Goal: Task Accomplishment & Management: Manage account settings

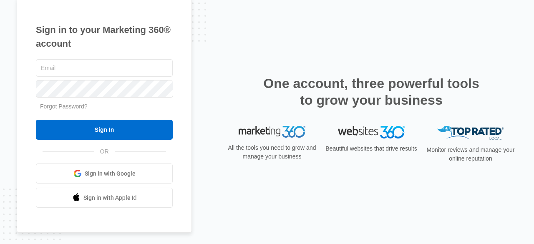
type input "[EMAIL_ADDRESS][DOMAIN_NAME]"
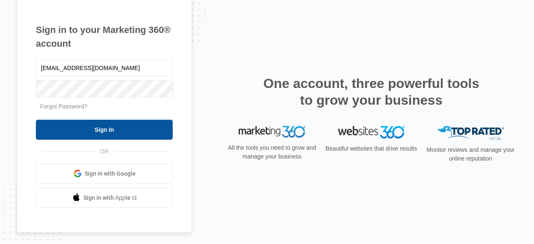
click at [128, 135] on input "Sign In" at bounding box center [104, 130] width 137 height 20
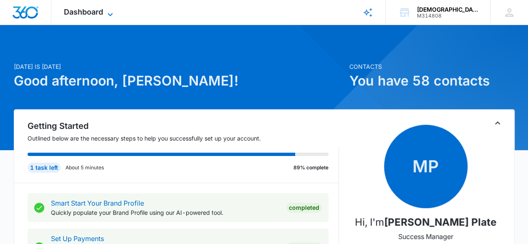
click at [108, 10] on icon at bounding box center [110, 15] width 10 height 10
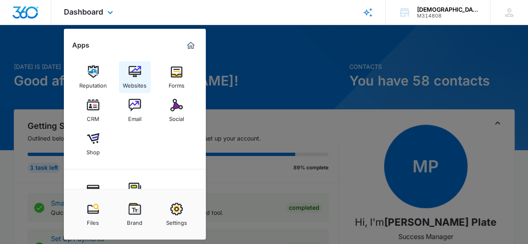
click at [132, 80] on div "Websites" at bounding box center [135, 83] width 24 height 11
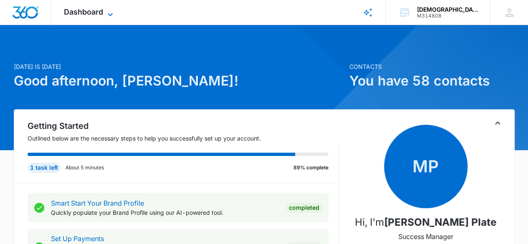
click at [110, 12] on icon at bounding box center [110, 15] width 10 height 10
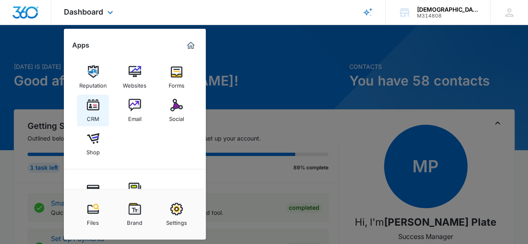
click at [94, 117] on div "CRM" at bounding box center [93, 116] width 13 height 11
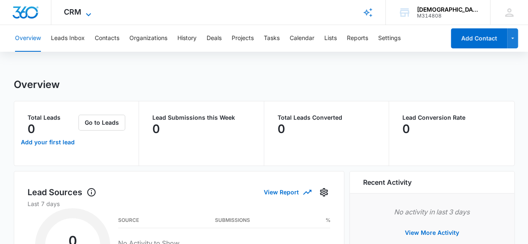
click at [85, 10] on icon at bounding box center [88, 15] width 10 height 10
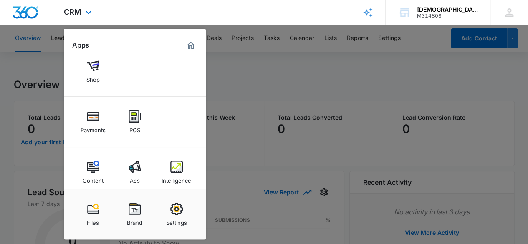
scroll to position [80, 0]
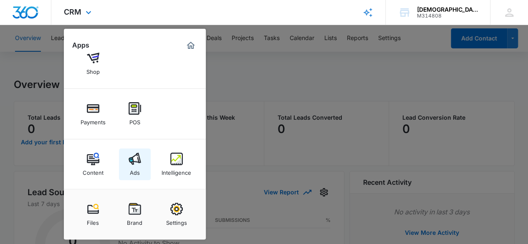
click at [136, 162] on img at bounding box center [134, 159] width 13 height 13
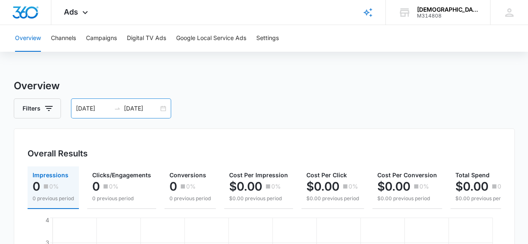
click at [93, 99] on div "08/12/2025 09/11/2025" at bounding box center [121, 108] width 100 height 20
click at [90, 112] on input "08/12/2025" at bounding box center [93, 108] width 35 height 9
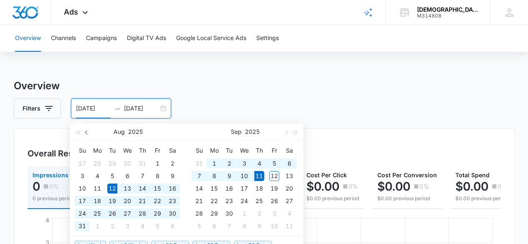
click at [83, 136] on button "button" at bounding box center [86, 131] width 9 height 17
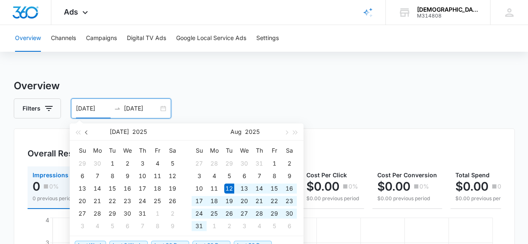
click at [91, 136] on button "button" at bounding box center [86, 131] width 9 height 17
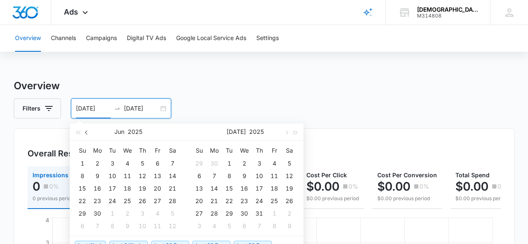
click at [90, 137] on button "button" at bounding box center [86, 131] width 9 height 17
click at [90, 138] on button "button" at bounding box center [86, 131] width 9 height 17
click at [89, 138] on button "button" at bounding box center [86, 131] width 9 height 17
click at [40, 111] on button "Filters" at bounding box center [37, 108] width 47 height 20
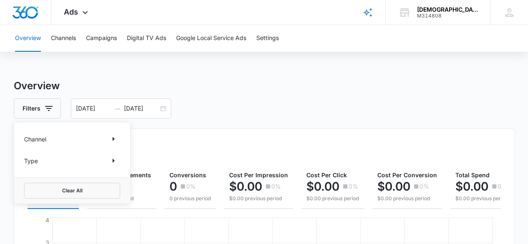
click at [221, 109] on div "Filters Channel Type Clear All 08/12/2025 09/11/2025" at bounding box center [264, 108] width 500 height 20
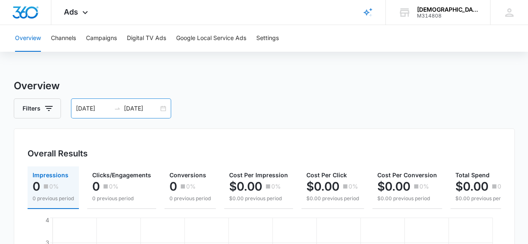
click at [168, 103] on div "08/12/2025 09/11/2025" at bounding box center [121, 108] width 100 height 20
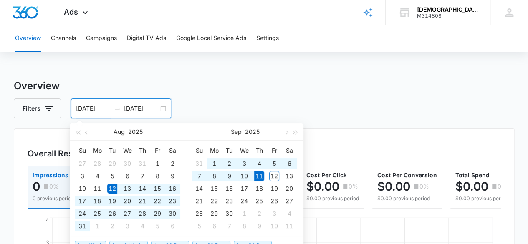
click at [164, 111] on div "08/12/2025 09/11/2025" at bounding box center [121, 108] width 100 height 20
click at [87, 132] on span "button" at bounding box center [87, 132] width 4 height 4
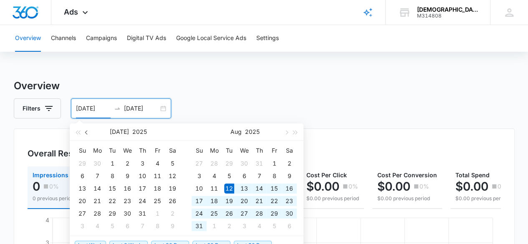
click at [88, 136] on button "button" at bounding box center [86, 131] width 9 height 17
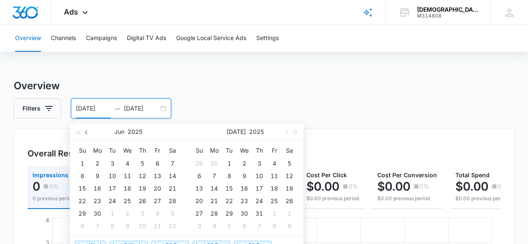
click at [85, 136] on button "button" at bounding box center [86, 131] width 9 height 17
click at [90, 135] on button "button" at bounding box center [86, 131] width 9 height 17
click at [85, 137] on button "button" at bounding box center [86, 131] width 9 height 17
click at [170, 163] on div "1" at bounding box center [172, 163] width 10 height 10
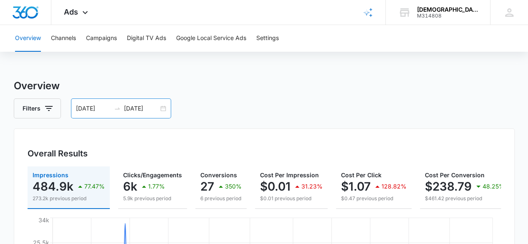
click at [99, 110] on input "03/01/2025" at bounding box center [93, 108] width 35 height 9
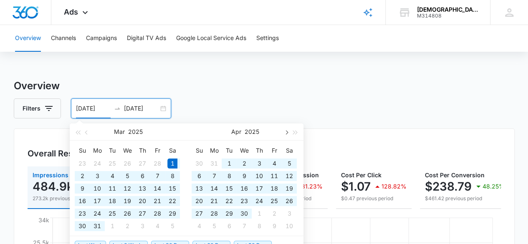
click at [286, 132] on span "button" at bounding box center [286, 132] width 4 height 4
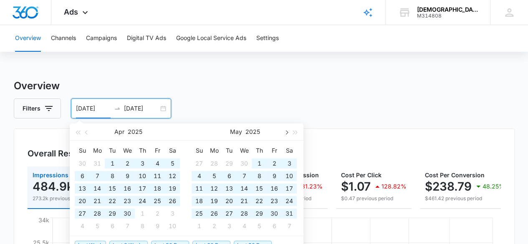
click at [286, 132] on span "button" at bounding box center [286, 132] width 4 height 4
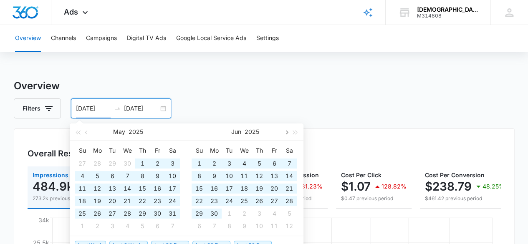
click at [286, 133] on span "button" at bounding box center [286, 132] width 4 height 4
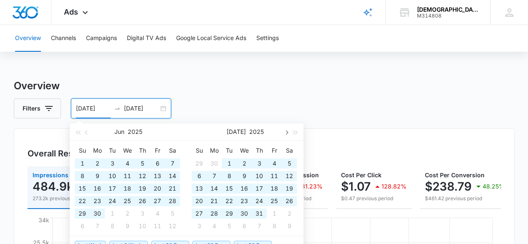
click at [286, 132] on span "button" at bounding box center [286, 132] width 4 height 4
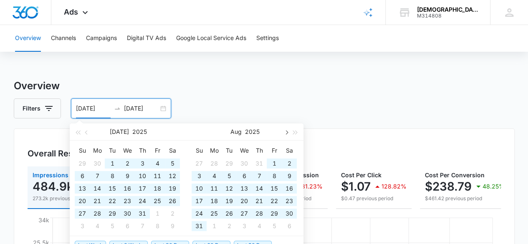
click at [286, 132] on span "button" at bounding box center [286, 132] width 4 height 4
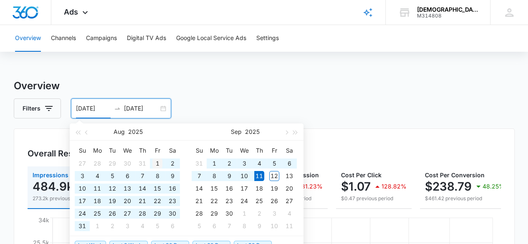
click at [158, 161] on div "1" at bounding box center [157, 163] width 10 height 10
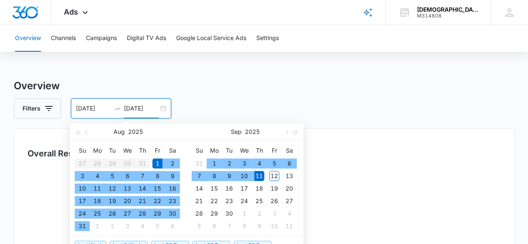
type input "08/01/2025"
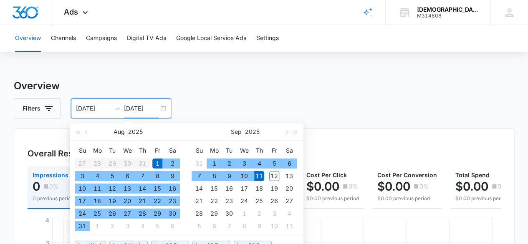
click at [451, 87] on h3 "Overview" at bounding box center [264, 85] width 500 height 15
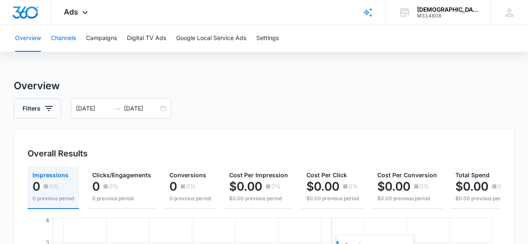
click at [68, 39] on button "Channels" at bounding box center [63, 38] width 25 height 27
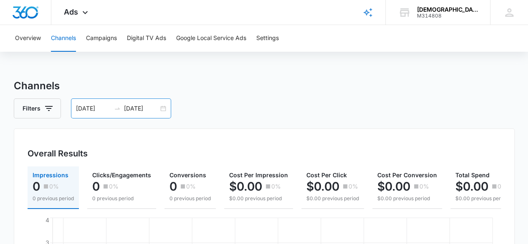
click at [97, 111] on input "08/01/2025" at bounding box center [93, 108] width 35 height 9
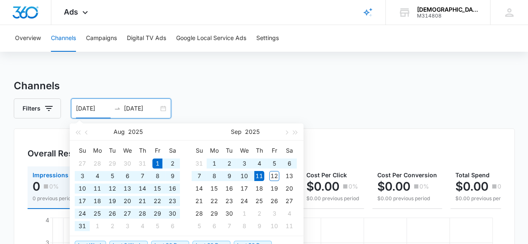
click at [85, 136] on button "button" at bounding box center [86, 131] width 9 height 17
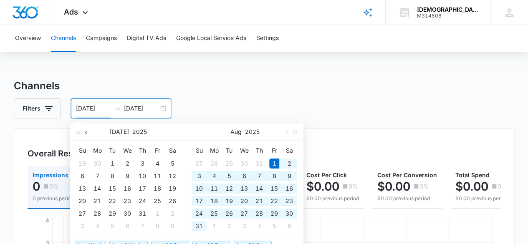
click at [83, 138] on button "button" at bounding box center [86, 131] width 9 height 17
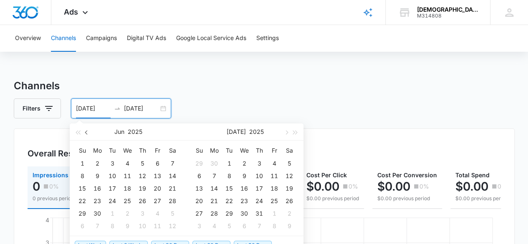
click at [85, 136] on button "button" at bounding box center [86, 131] width 9 height 17
click at [88, 135] on button "button" at bounding box center [86, 131] width 9 height 17
click at [87, 132] on span "button" at bounding box center [87, 132] width 4 height 4
click at [171, 166] on div "1" at bounding box center [172, 163] width 10 height 10
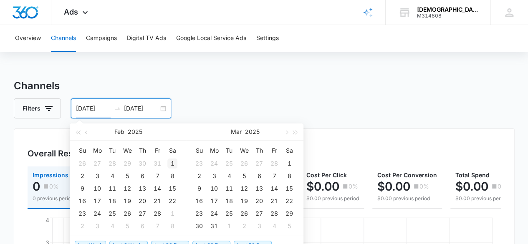
type input "[DATE]"
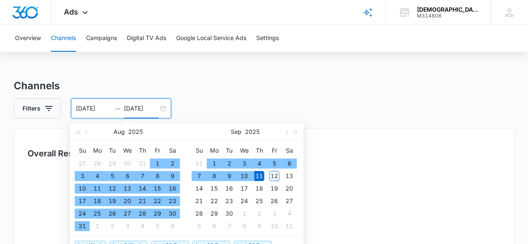
click at [303, 100] on div "Filters 02/01/2025 09/11/2025" at bounding box center [264, 108] width 500 height 20
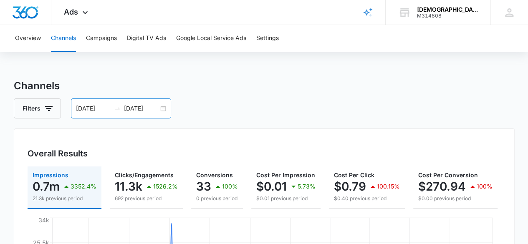
click at [95, 110] on input "[DATE]" at bounding box center [93, 108] width 35 height 9
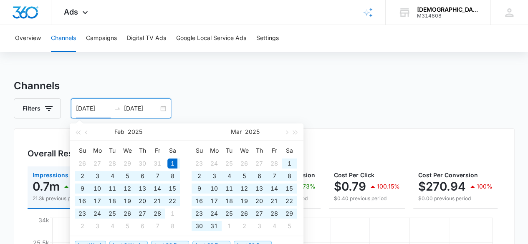
click at [171, 164] on div "1" at bounding box center [172, 163] width 10 height 10
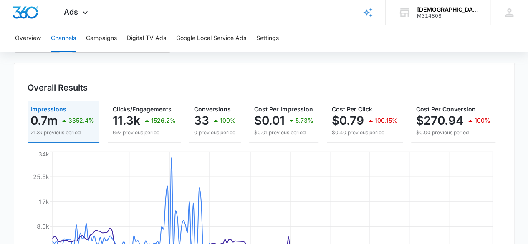
scroll to position [314, 0]
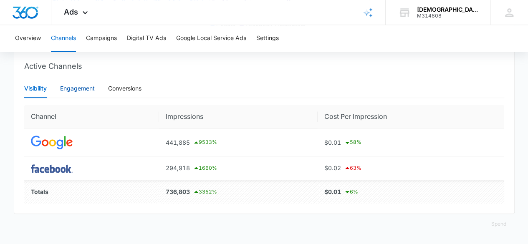
click at [85, 86] on div "Engagement" at bounding box center [77, 88] width 35 height 9
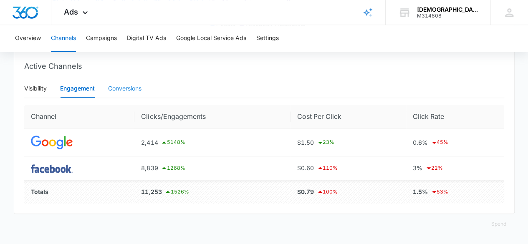
click at [128, 80] on div "Conversions" at bounding box center [124, 88] width 33 height 19
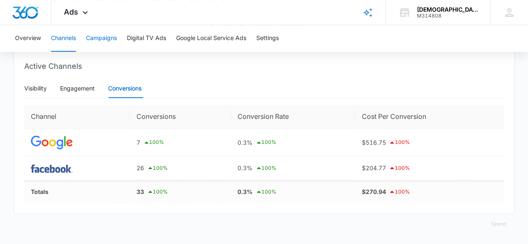
click at [108, 40] on button "Campaigns" at bounding box center [101, 38] width 31 height 27
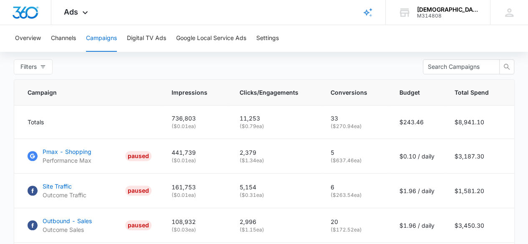
scroll to position [325, 0]
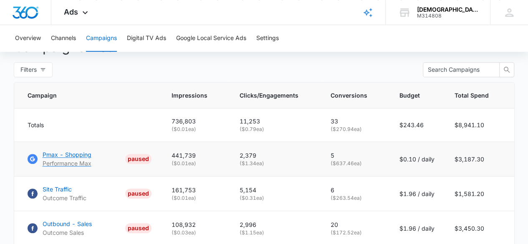
click at [146, 162] on div "PAUSED" at bounding box center [138, 159] width 26 height 10
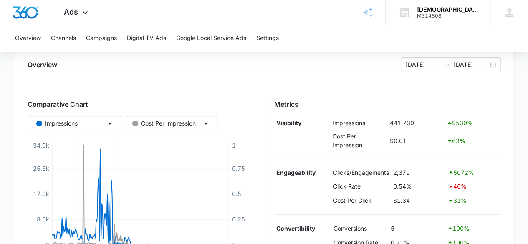
scroll to position [100, 0]
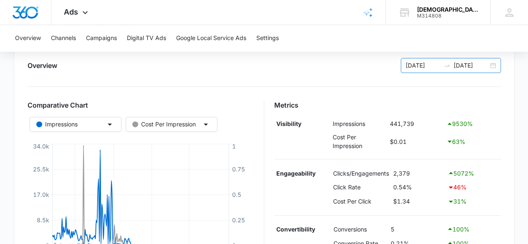
click at [485, 69] on input "09/11/2025" at bounding box center [470, 65] width 35 height 9
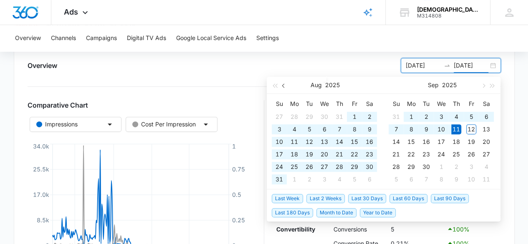
click at [282, 85] on span "button" at bounding box center [284, 86] width 4 height 4
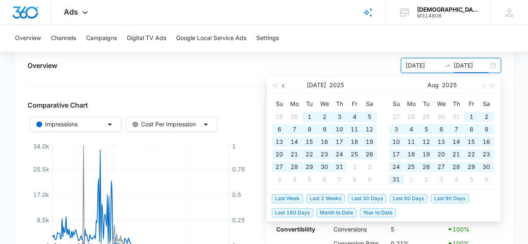
click at [284, 86] on span "button" at bounding box center [284, 86] width 4 height 4
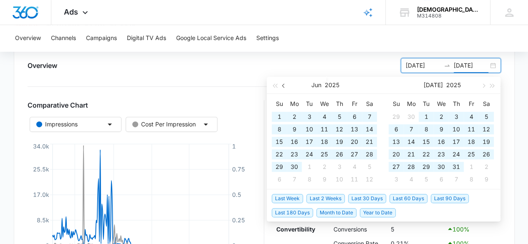
click at [283, 89] on button "button" at bounding box center [283, 85] width 9 height 17
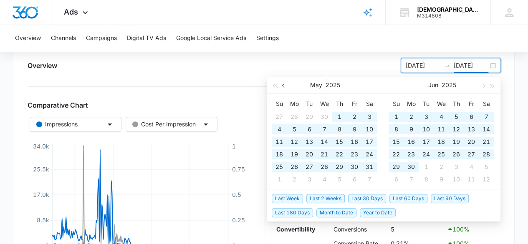
click at [287, 83] on button "button" at bounding box center [283, 85] width 9 height 17
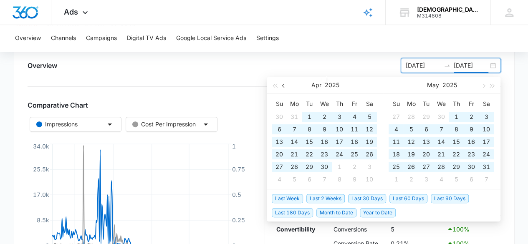
click at [287, 88] on button "button" at bounding box center [283, 85] width 9 height 17
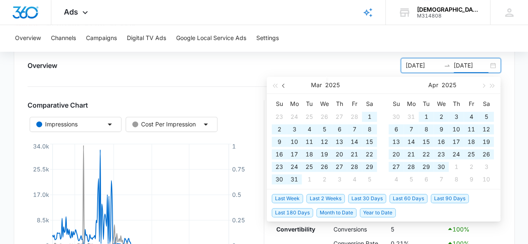
click at [284, 85] on span "button" at bounding box center [284, 86] width 4 height 4
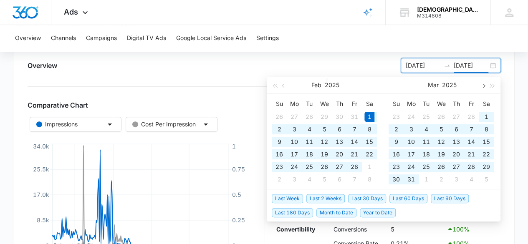
click at [480, 90] on button "button" at bounding box center [482, 85] width 9 height 17
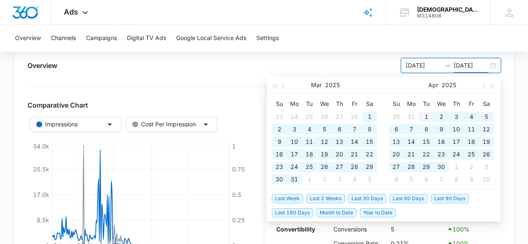
click at [431, 115] on td "1" at bounding box center [425, 117] width 15 height 13
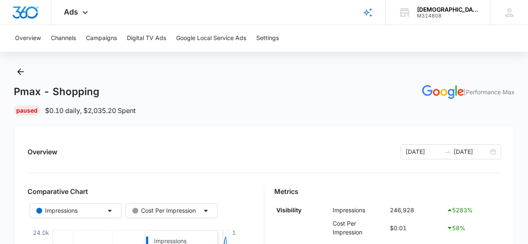
scroll to position [0, 0]
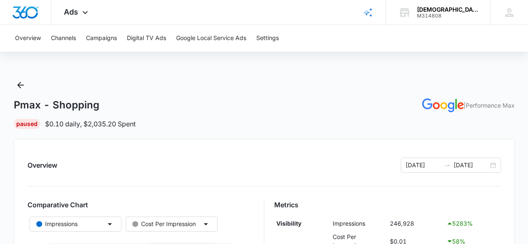
click at [28, 127] on div "Paused" at bounding box center [27, 124] width 26 height 10
click at [228, 38] on button "Google Local Service Ads" at bounding box center [211, 38] width 70 height 27
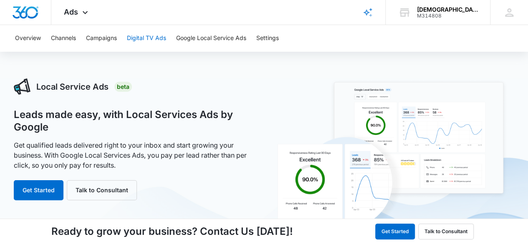
click at [149, 38] on button "Digital TV Ads" at bounding box center [146, 38] width 39 height 27
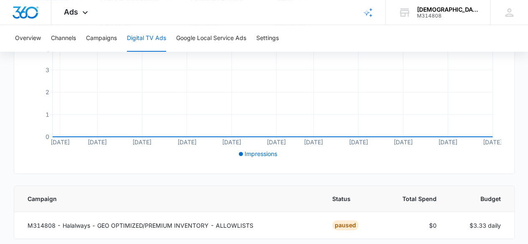
scroll to position [211, 0]
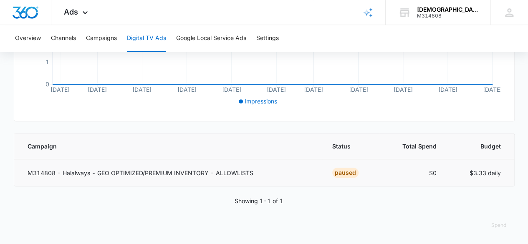
click at [211, 174] on p "M314808 - Halalways - GEO OPTIMIZED/PREMIUM INVENTORY - ALLOWLISTS" at bounding box center [170, 172] width 284 height 9
click at [208, 170] on p "M314808 - Halalways - GEO OPTIMIZED/PREMIUM INVENTORY - ALLOWLISTS" at bounding box center [170, 172] width 284 height 9
click at [337, 173] on div "PAUSED" at bounding box center [345, 173] width 26 height 10
click at [215, 172] on p "M314808 - Halalways - GEO OPTIMIZED/PREMIUM INVENTORY - ALLOWLISTS" at bounding box center [170, 172] width 284 height 9
click at [217, 176] on td "M314808 - Halalways - GEO OPTIMIZED/PREMIUM INVENTORY - ALLOWLISTS" at bounding box center [168, 172] width 308 height 27
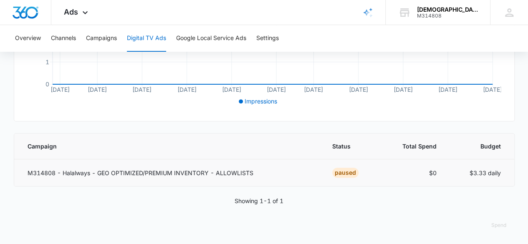
click at [216, 174] on p "M314808 - Halalways - GEO OPTIMIZED/PREMIUM INVENTORY - ALLOWLISTS" at bounding box center [170, 172] width 284 height 9
click at [214, 176] on p "M314808 - Halalways - GEO OPTIMIZED/PREMIUM INVENTORY - ALLOWLISTS" at bounding box center [170, 172] width 284 height 9
click at [109, 39] on button "Campaigns" at bounding box center [101, 38] width 31 height 27
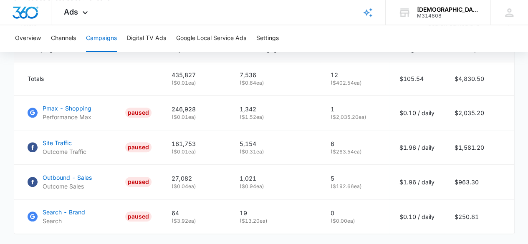
scroll to position [373, 0]
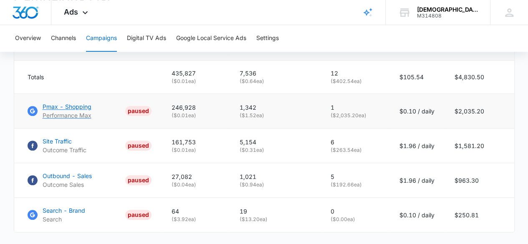
click at [68, 111] on p "Pmax - Shopping" at bounding box center [67, 106] width 49 height 9
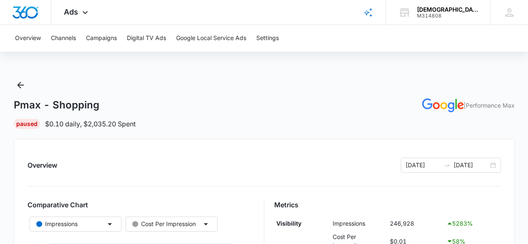
click at [445, 113] on div "Pmax - Shopping | Performance Max Paused $0.10 daily , $2,035.20 Spent" at bounding box center [264, 103] width 500 height 50
click at [480, 104] on p "| Performance Max" at bounding box center [488, 105] width 51 height 9
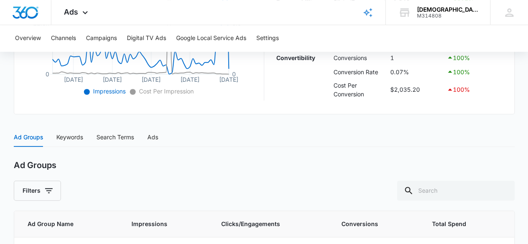
scroll to position [268, 0]
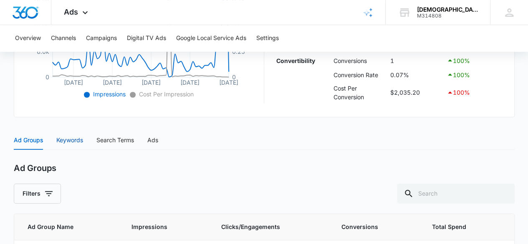
click at [65, 136] on div "Keywords" at bounding box center [69, 140] width 27 height 9
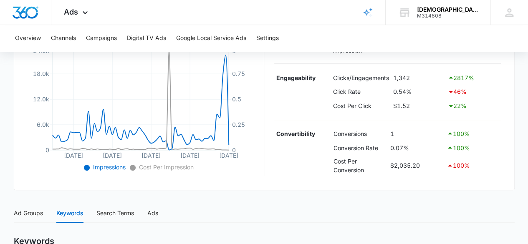
scroll to position [195, 0]
click at [113, 216] on div "Search Terms" at bounding box center [115, 213] width 38 height 9
click at [150, 209] on div "Ads" at bounding box center [152, 213] width 11 height 9
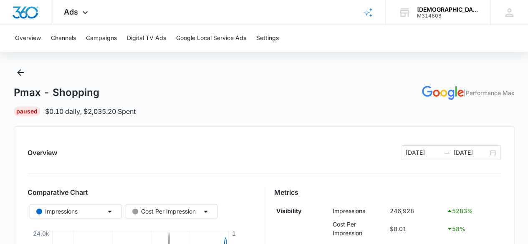
scroll to position [0, 0]
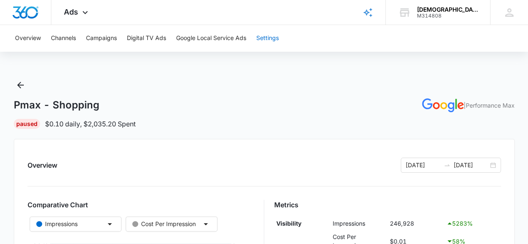
click at [269, 38] on button "Settings" at bounding box center [267, 38] width 23 height 27
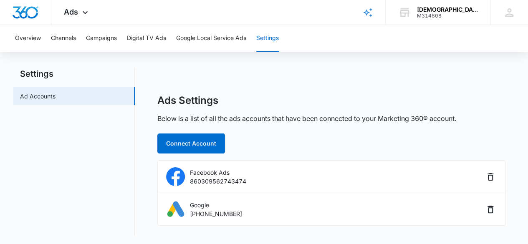
scroll to position [12, 0]
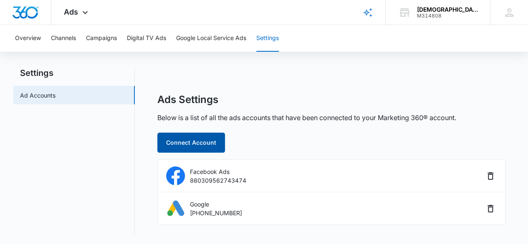
click at [209, 140] on button "Connect Account" at bounding box center [191, 143] width 68 height 20
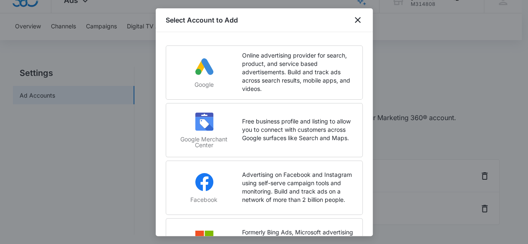
scroll to position [46, 0]
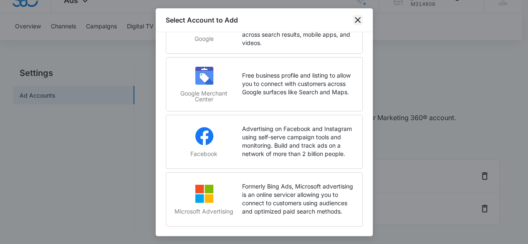
click at [352, 21] on icon "close" at bounding box center [357, 20] width 10 height 10
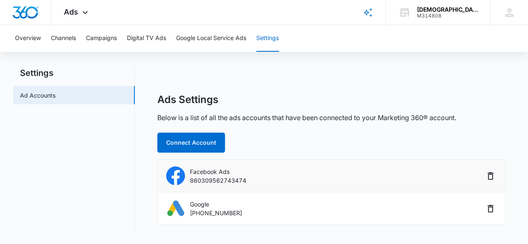
click at [223, 176] on p "860309562743474" at bounding box center [218, 180] width 56 height 9
click at [216, 216] on div "Google 885-366-1384" at bounding box center [325, 208] width 318 height 19
click at [215, 185] on li "Facebook Ads 860309562743474" at bounding box center [331, 176] width 347 height 33
click at [241, 134] on div "Ads Settings Below is a list of all the ads accounts that have been connected t…" at bounding box center [331, 158] width 348 height 131
click at [265, 134] on div "Ads Settings Below is a list of all the ads accounts that have been connected t…" at bounding box center [331, 158] width 348 height 131
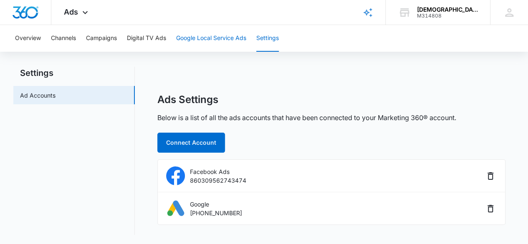
click at [235, 33] on button "Google Local Service Ads" at bounding box center [211, 38] width 70 height 27
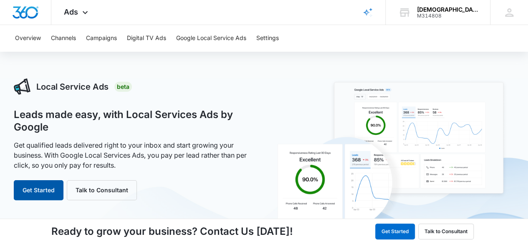
click at [46, 196] on button "Get Started" at bounding box center [39, 190] width 50 height 20
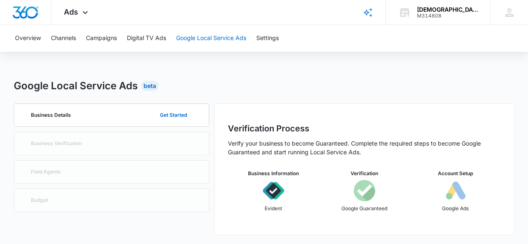
click at [227, 47] on button "Google Local Service Ads" at bounding box center [211, 38] width 70 height 27
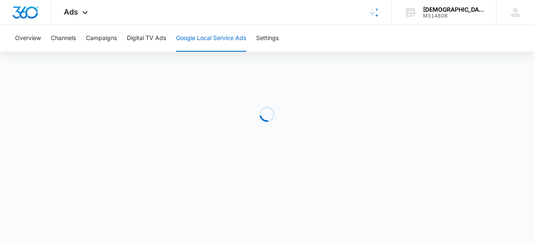
click at [226, 39] on button "Google Local Service Ads" at bounding box center [211, 38] width 70 height 27
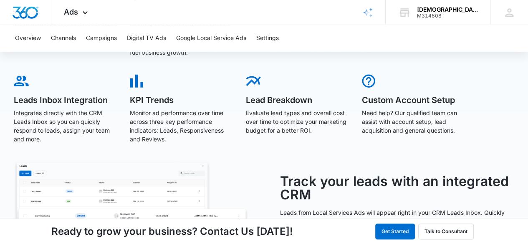
scroll to position [345, 0]
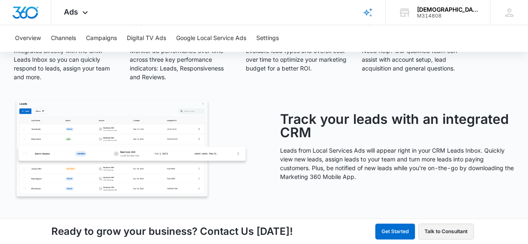
click at [439, 235] on button "Talk to Consultant" at bounding box center [445, 232] width 55 height 16
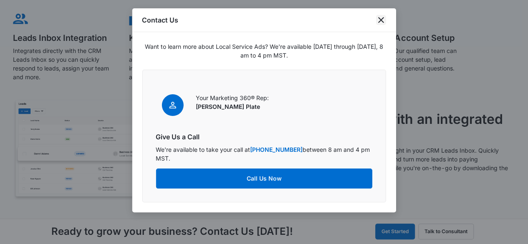
click at [377, 19] on icon "close" at bounding box center [381, 20] width 10 height 10
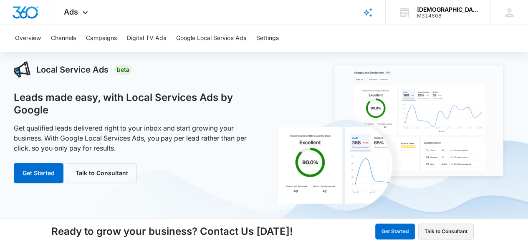
scroll to position [0, 0]
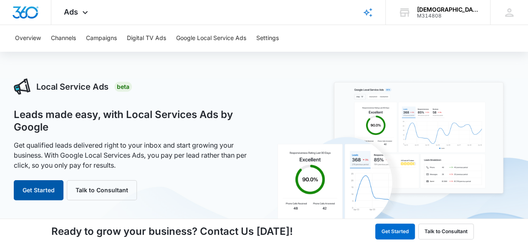
click at [42, 192] on button "Get Started" at bounding box center [39, 190] width 50 height 20
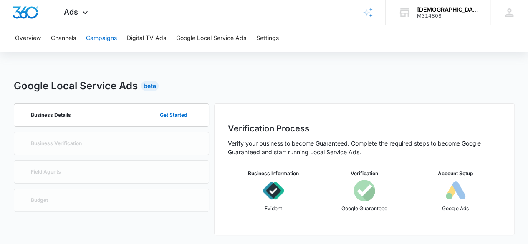
click at [101, 34] on button "Campaigns" at bounding box center [101, 38] width 31 height 27
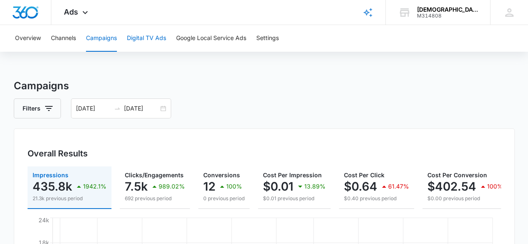
click at [153, 36] on button "Digital TV Ads" at bounding box center [146, 38] width 39 height 27
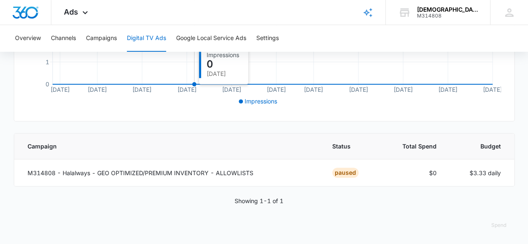
scroll to position [211, 0]
click at [194, 171] on p "M314808 - Halalways - GEO OPTIMIZED/PREMIUM INVENTORY - ALLOWLISTS" at bounding box center [170, 172] width 284 height 9
click at [183, 178] on td "M314808 - Halalways - GEO OPTIMIZED/PREMIUM INVENTORY - ALLOWLISTS" at bounding box center [168, 172] width 308 height 27
click at [181, 178] on td "M314808 - Halalways - GEO OPTIMIZED/PREMIUM INVENTORY - ALLOWLISTS" at bounding box center [168, 172] width 308 height 27
click at [188, 174] on p "M314808 - Halalways - GEO OPTIMIZED/PREMIUM INVENTORY - ALLOWLISTS" at bounding box center [170, 172] width 284 height 9
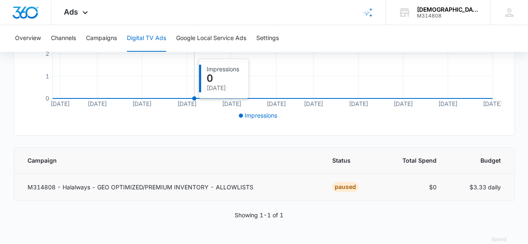
scroll to position [196, 0]
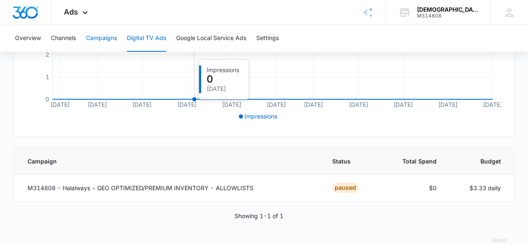
click at [105, 34] on button "Campaigns" at bounding box center [101, 38] width 31 height 27
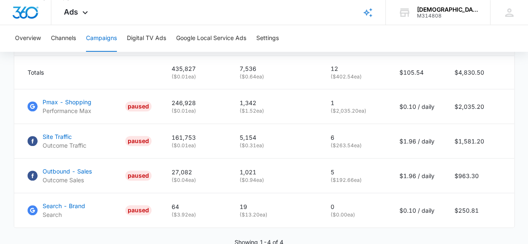
scroll to position [373, 0]
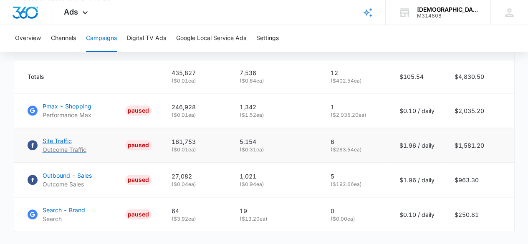
click at [56, 144] on p "Site Traffic" at bounding box center [65, 140] width 44 height 9
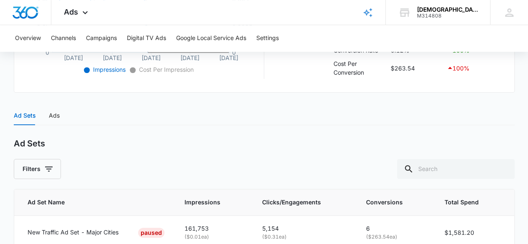
scroll to position [335, 0]
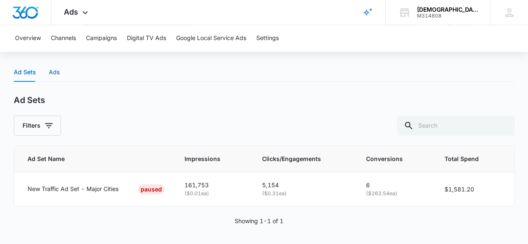
click at [50, 74] on div "Ads" at bounding box center [54, 72] width 11 height 9
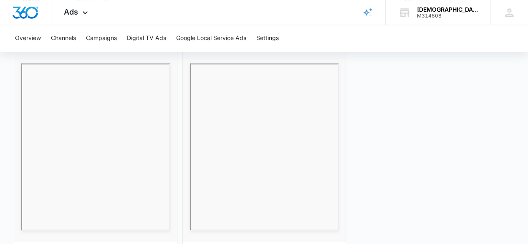
scroll to position [558, 0]
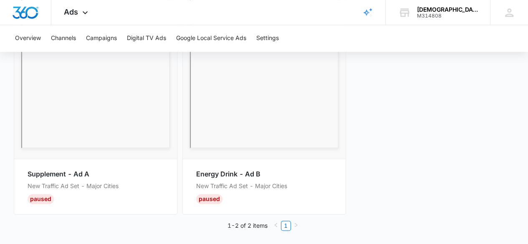
click at [38, 199] on div "Paused" at bounding box center [41, 199] width 26 height 10
click at [38, 200] on div "Paused" at bounding box center [41, 199] width 26 height 10
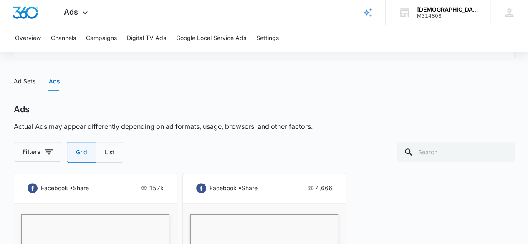
scroll to position [321, 0]
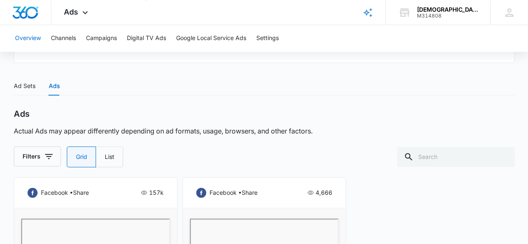
click at [23, 47] on button "Overview" at bounding box center [28, 38] width 26 height 27
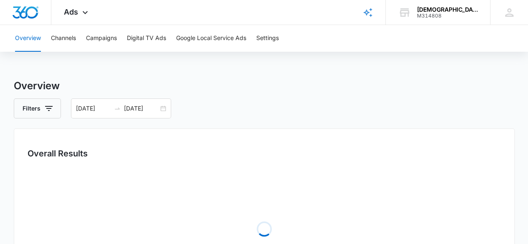
click at [23, 41] on button "Overview" at bounding box center [28, 38] width 26 height 27
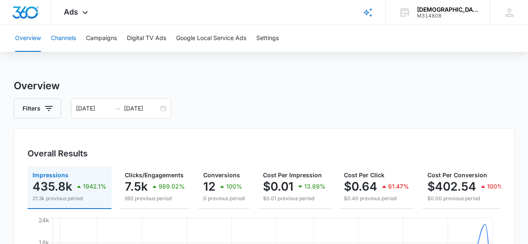
click at [68, 38] on button "Channels" at bounding box center [63, 38] width 25 height 27
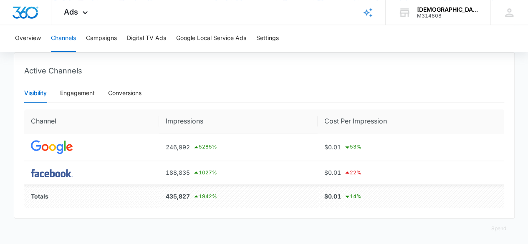
scroll to position [314, 0]
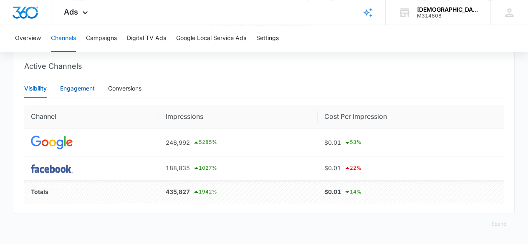
click at [64, 93] on div "Engagement" at bounding box center [77, 88] width 35 height 9
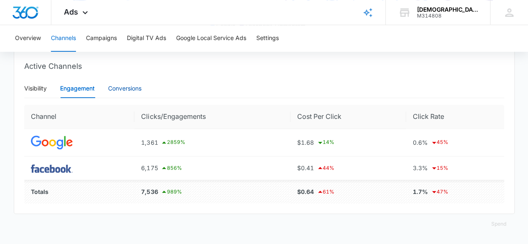
click at [110, 89] on div "Conversions" at bounding box center [124, 88] width 33 height 9
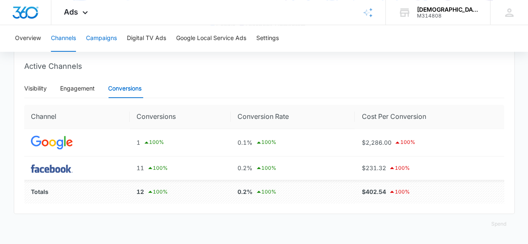
click at [101, 39] on button "Campaigns" at bounding box center [101, 38] width 31 height 27
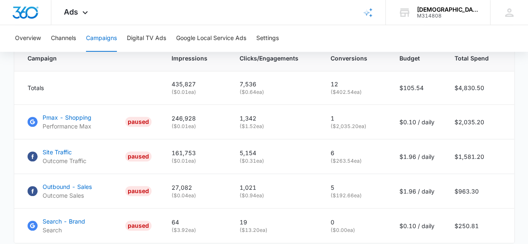
scroll to position [334, 0]
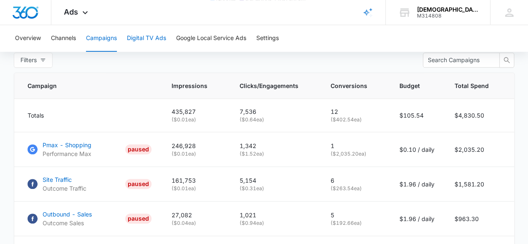
click at [143, 39] on button "Digital TV Ads" at bounding box center [146, 38] width 39 height 27
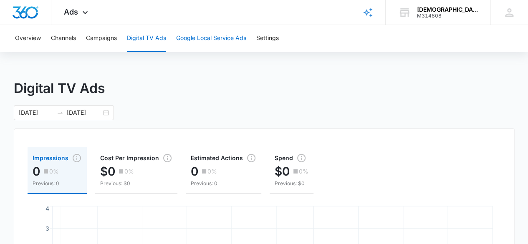
click at [198, 40] on button "Google Local Service Ads" at bounding box center [211, 38] width 70 height 27
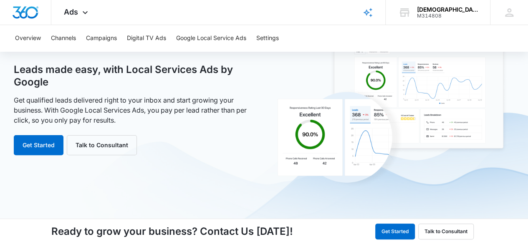
scroll to position [50, 0]
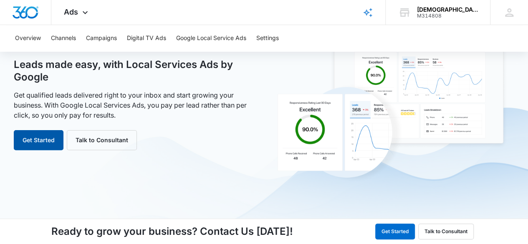
click at [26, 144] on button "Get Started" at bounding box center [39, 140] width 50 height 20
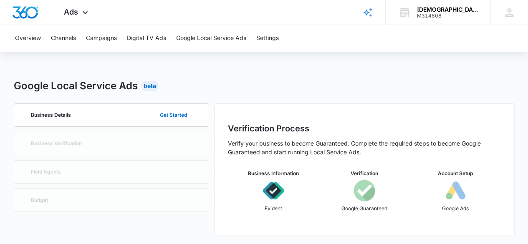
scroll to position [1, 0]
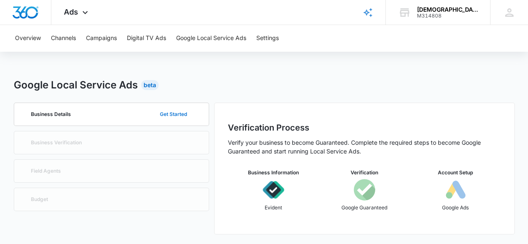
click at [178, 110] on button "Get Started" at bounding box center [173, 114] width 44 height 20
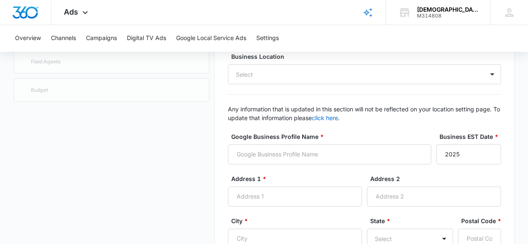
scroll to position [0, 0]
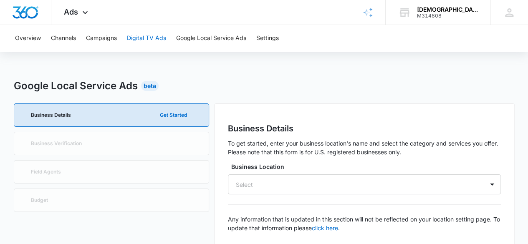
click at [151, 37] on button "Digital TV Ads" at bounding box center [146, 38] width 39 height 27
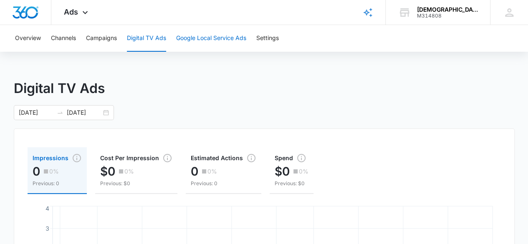
click at [187, 35] on button "Google Local Service Ads" at bounding box center [211, 38] width 70 height 27
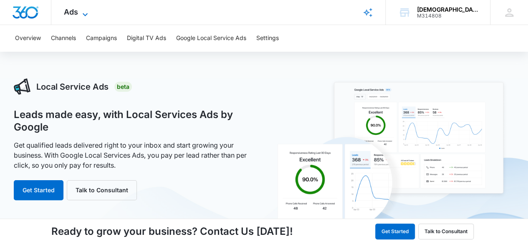
click at [85, 15] on icon at bounding box center [85, 15] width 10 height 10
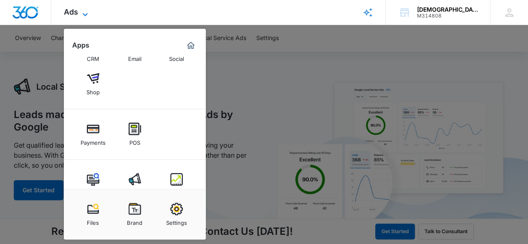
scroll to position [80, 0]
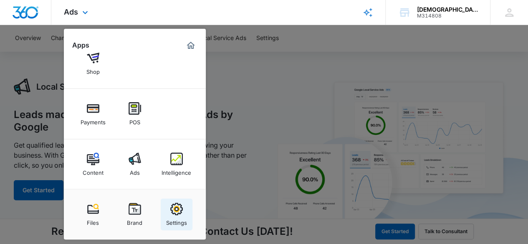
click at [175, 216] on div "Settings" at bounding box center [176, 220] width 21 height 11
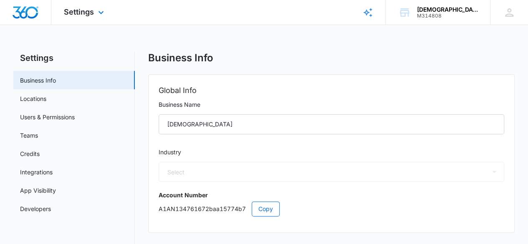
select select "45"
select select "US"
select select "America/New_York"
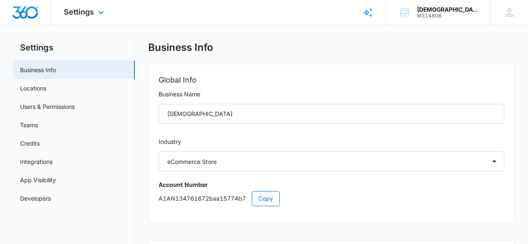
scroll to position [14, 0]
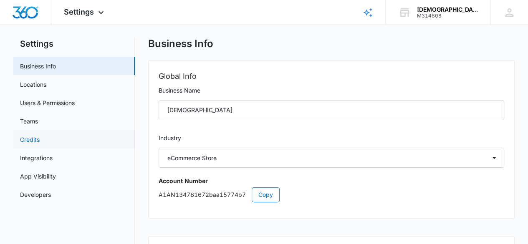
click at [20, 139] on link "Credits" at bounding box center [30, 139] width 20 height 9
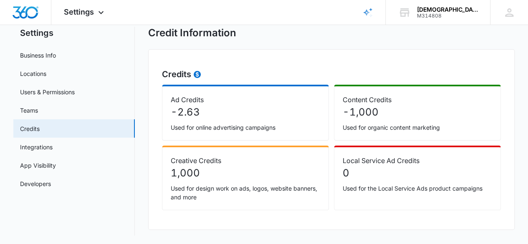
scroll to position [26, 0]
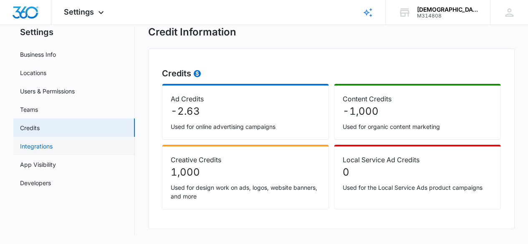
click at [25, 147] on link "Integrations" at bounding box center [36, 146] width 33 height 9
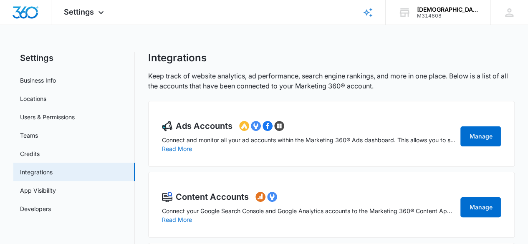
click at [394, 146] on div "Ads Accounts Connect and monitor all your ad accounts within the Marketing 360®…" at bounding box center [309, 136] width 294 height 33
click at [478, 136] on link "Manage" at bounding box center [480, 136] width 40 height 20
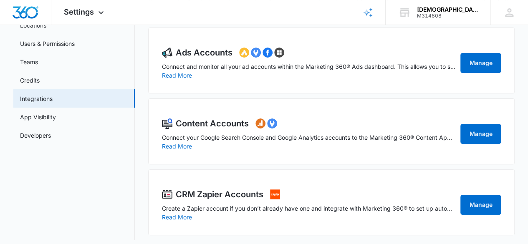
scroll to position [78, 0]
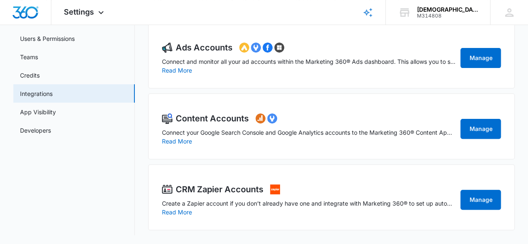
click at [384, 130] on p "Connect your Google Search Console and Google Analytics accounts to the Marketi…" at bounding box center [309, 132] width 294 height 9
click at [491, 133] on link "Manage" at bounding box center [480, 129] width 40 height 20
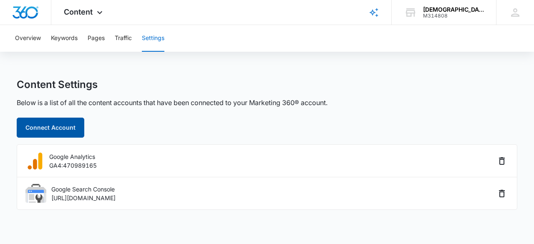
click at [68, 128] on button "Connect Account" at bounding box center [51, 128] width 68 height 20
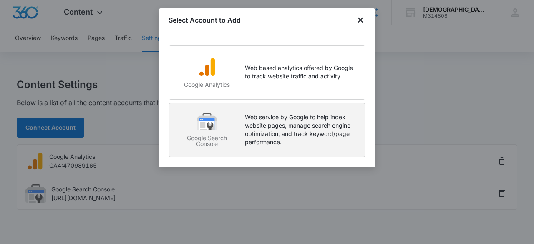
click at [289, 130] on p "Web service by Google to help index website pages, manage search engine optimiz…" at bounding box center [301, 129] width 112 height 33
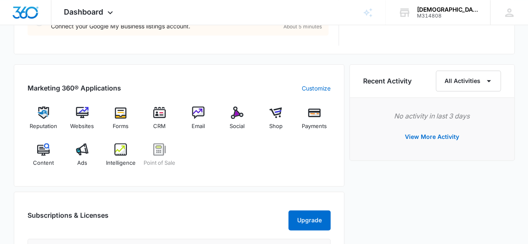
scroll to position [479, 0]
click at [78, 153] on img at bounding box center [82, 149] width 13 height 13
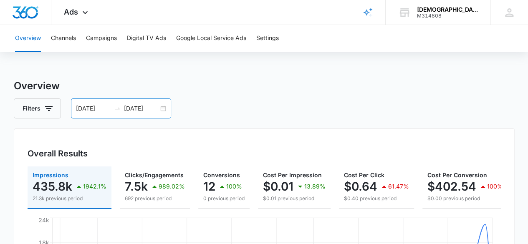
click at [93, 113] on input "[DATE]" at bounding box center [93, 108] width 35 height 9
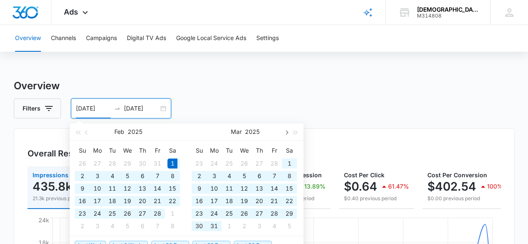
click at [282, 138] on button "button" at bounding box center [285, 131] width 9 height 17
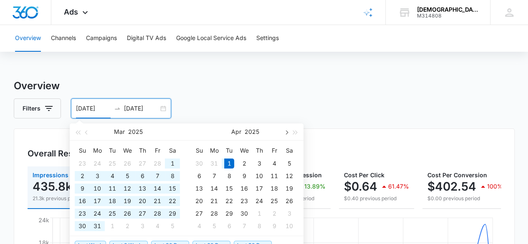
click at [283, 140] on button "button" at bounding box center [285, 131] width 9 height 17
click at [283, 135] on button "button" at bounding box center [285, 131] width 9 height 17
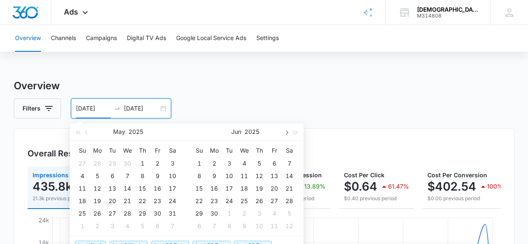
click at [289, 137] on button "button" at bounding box center [285, 131] width 9 height 17
click at [274, 136] on div "Jul 2025" at bounding box center [245, 131] width 73 height 17
click at [281, 136] on button "button" at bounding box center [285, 131] width 9 height 17
click at [281, 134] on button "button" at bounding box center [285, 131] width 9 height 17
click at [282, 131] on button "button" at bounding box center [285, 131] width 9 height 17
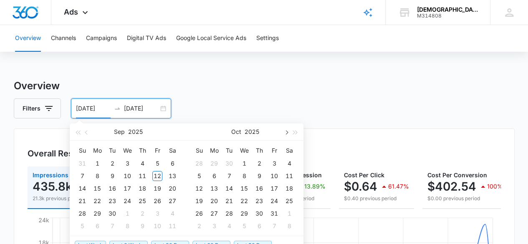
click at [281, 131] on button "button" at bounding box center [285, 131] width 9 height 17
click at [87, 132] on span "button" at bounding box center [87, 132] width 4 height 4
click at [88, 133] on span "button" at bounding box center [87, 132] width 4 height 4
click at [153, 167] on div "1" at bounding box center [157, 163] width 10 height 10
type input "08/01/2025"
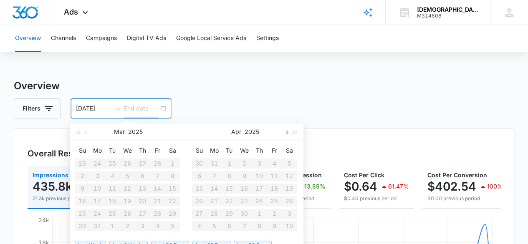
click at [286, 137] on button "button" at bounding box center [285, 131] width 9 height 17
click at [281, 133] on button "button" at bounding box center [285, 131] width 9 height 17
click at [281, 138] on button "button" at bounding box center [285, 131] width 9 height 17
click at [283, 133] on button "button" at bounding box center [285, 131] width 9 height 17
click at [281, 133] on button "button" at bounding box center [285, 131] width 9 height 17
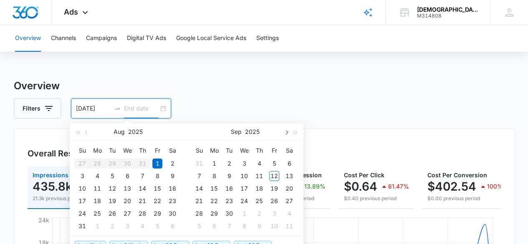
click at [286, 132] on span "button" at bounding box center [286, 132] width 4 height 4
click at [241, 162] on div "1" at bounding box center [244, 163] width 10 height 10
type input "10/01/2025"
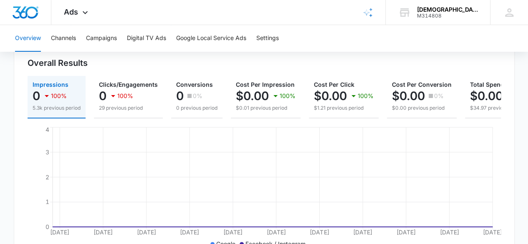
scroll to position [89, 0]
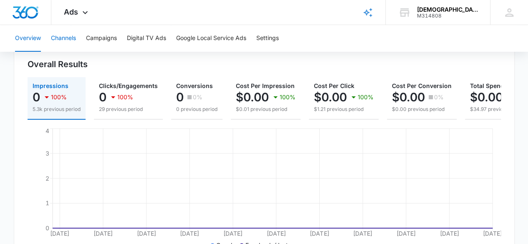
click at [65, 38] on button "Channels" at bounding box center [63, 38] width 25 height 27
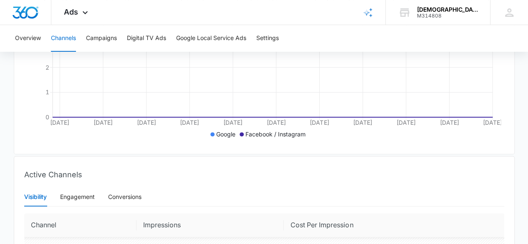
scroll to position [201, 0]
click at [387, 166] on div "Active Channels" at bounding box center [264, 171] width 500 height 31
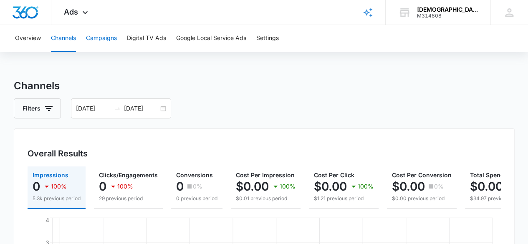
click at [108, 38] on button "Campaigns" at bounding box center [101, 38] width 31 height 27
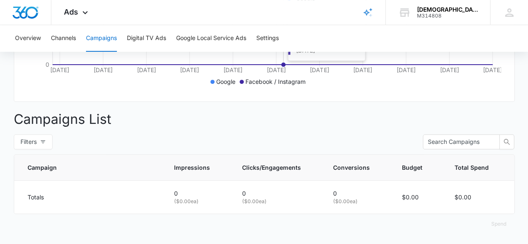
scroll to position [232, 0]
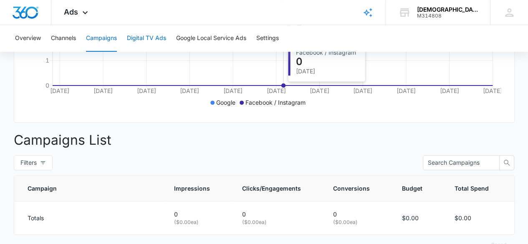
click at [165, 45] on button "Digital TV Ads" at bounding box center [146, 38] width 39 height 27
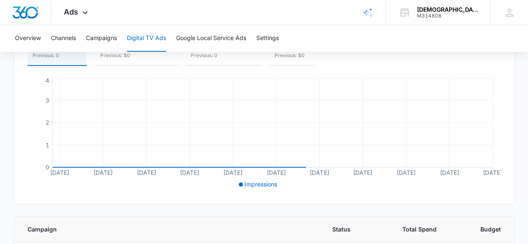
scroll to position [211, 0]
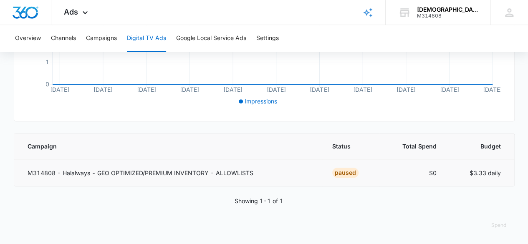
click at [190, 169] on p "M314808 - Halalways - GEO OPTIMIZED/PREMIUM INVENTORY - ALLOWLISTS" at bounding box center [170, 172] width 284 height 9
click at [343, 171] on div "PAUSED" at bounding box center [345, 173] width 26 height 10
click at [345, 172] on div "PAUSED" at bounding box center [345, 173] width 26 height 10
click at [344, 171] on div "PAUSED" at bounding box center [345, 173] width 26 height 10
click at [178, 173] on p "M314808 - Halalways - GEO OPTIMIZED/PREMIUM INVENTORY - ALLOWLISTS" at bounding box center [170, 172] width 284 height 9
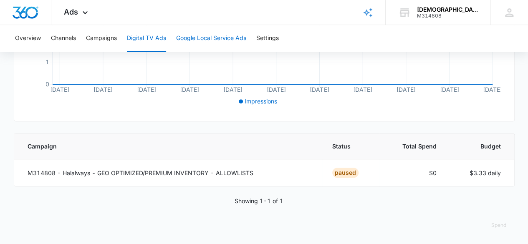
click at [224, 38] on button "Google Local Service Ads" at bounding box center [211, 38] width 70 height 27
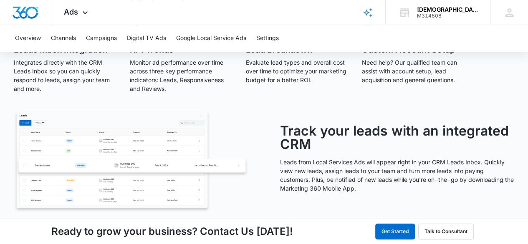
scroll to position [345, 0]
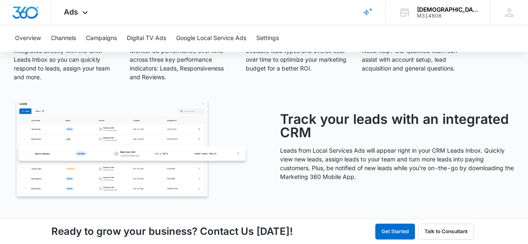
click at [204, 114] on img at bounding box center [131, 150] width 234 height 102
click at [171, 131] on img at bounding box center [131, 150] width 234 height 102
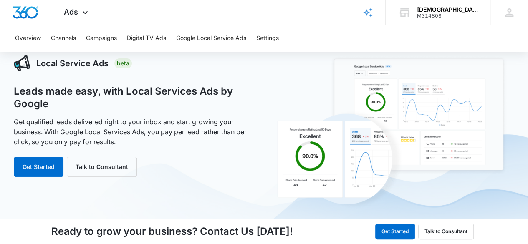
scroll to position [0, 0]
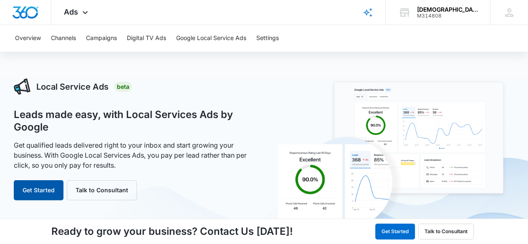
click at [50, 197] on button "Get Started" at bounding box center [39, 190] width 50 height 20
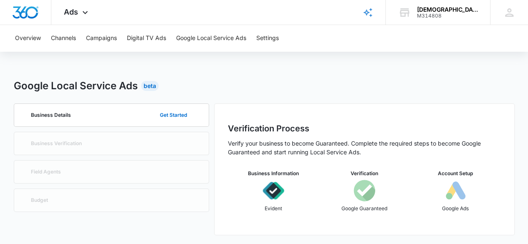
scroll to position [1, 0]
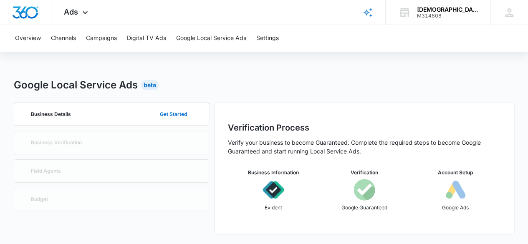
click at [346, 196] on div "Verification Google Guaranteed" at bounding box center [364, 193] width 91 height 48
click at [377, 193] on div "Verification Google Guaranteed" at bounding box center [364, 193] width 91 height 48
click at [444, 190] on img at bounding box center [455, 190] width 22 height 22
click at [107, 39] on button "Campaigns" at bounding box center [101, 38] width 31 height 27
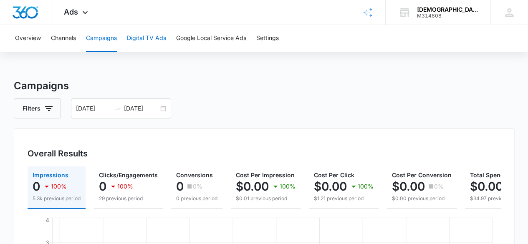
click at [159, 37] on button "Digital TV Ads" at bounding box center [146, 38] width 39 height 27
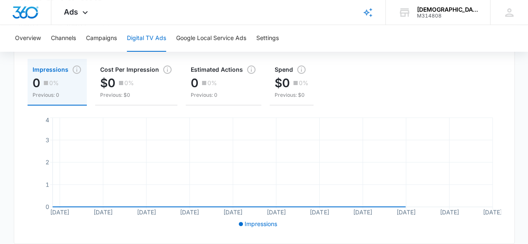
scroll to position [211, 0]
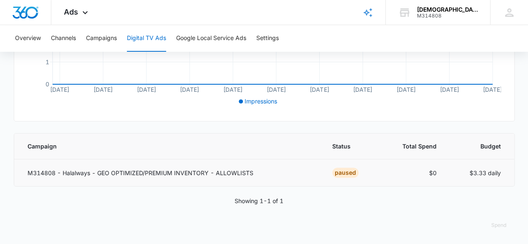
click at [213, 176] on td "M314808 - Halalways - GEO OPTIMIZED/PREMIUM INVENTORY - ALLOWLISTS" at bounding box center [168, 172] width 308 height 27
click at [156, 211] on div "Digital TV Ads 08/01/2025 10/01/2025 Impressions 0 0% Previous: 0 Cost Per Impr…" at bounding box center [264, 56] width 500 height 378
click at [171, 222] on div "Spend" at bounding box center [264, 225] width 500 height 20
click at [58, 40] on button "Channels" at bounding box center [63, 38] width 25 height 27
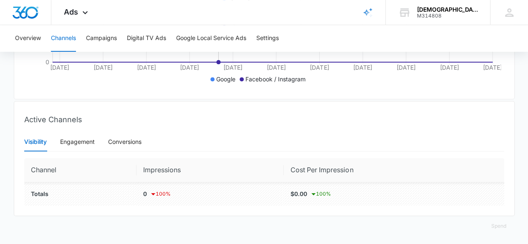
scroll to position [263, 0]
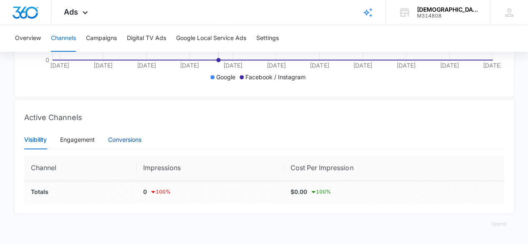
click at [129, 137] on div "Conversions" at bounding box center [124, 139] width 33 height 9
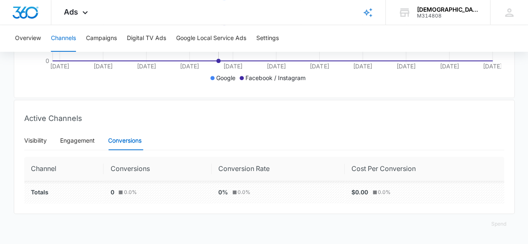
scroll to position [262, 0]
click at [83, 145] on div "Engagement" at bounding box center [77, 140] width 35 height 9
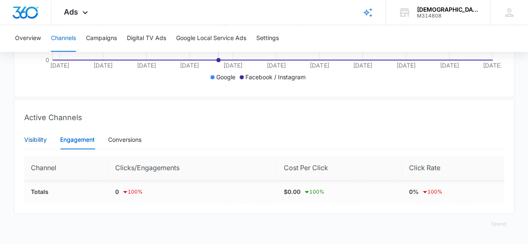
click at [34, 143] on div "Visibility" at bounding box center [35, 139] width 23 height 9
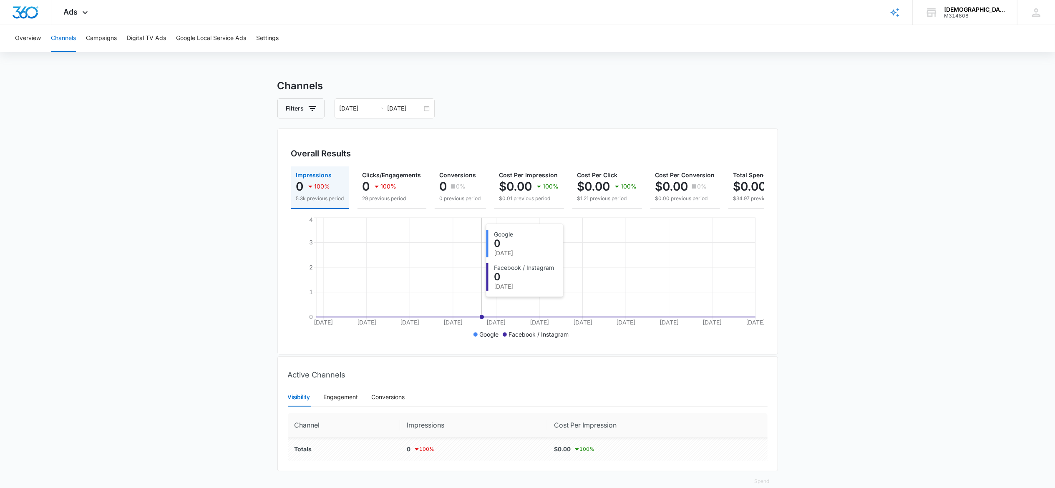
scroll to position [0, 0]
click at [105, 188] on main "Channels Filters 08/01/2025 10/01/2025 Overall Results Impressions 0 100% 5.3k …" at bounding box center [527, 289] width 1055 height 423
click at [277, 36] on button "Settings" at bounding box center [267, 38] width 23 height 27
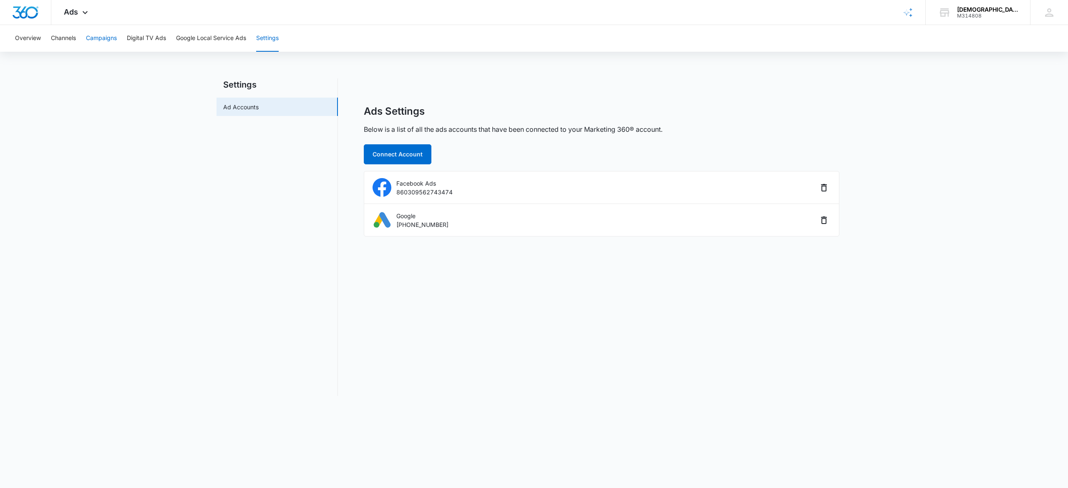
click at [113, 42] on button "Campaigns" at bounding box center [101, 38] width 31 height 27
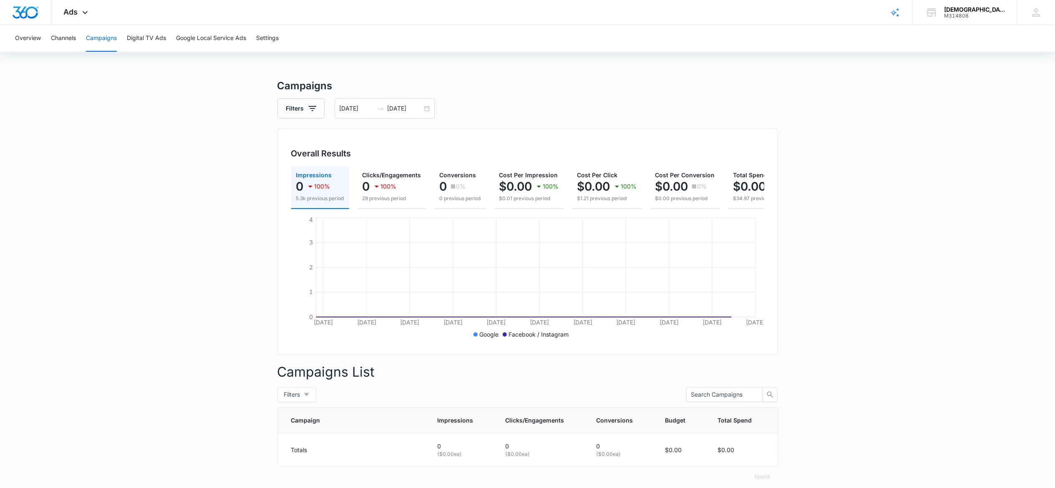
scroll to position [22, 0]
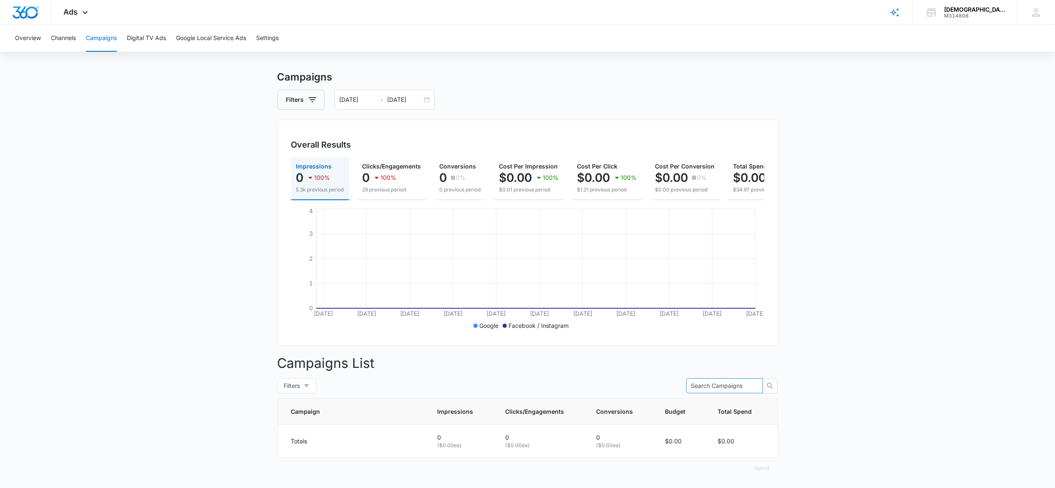
click at [533, 244] on input "text" at bounding box center [721, 385] width 60 height 9
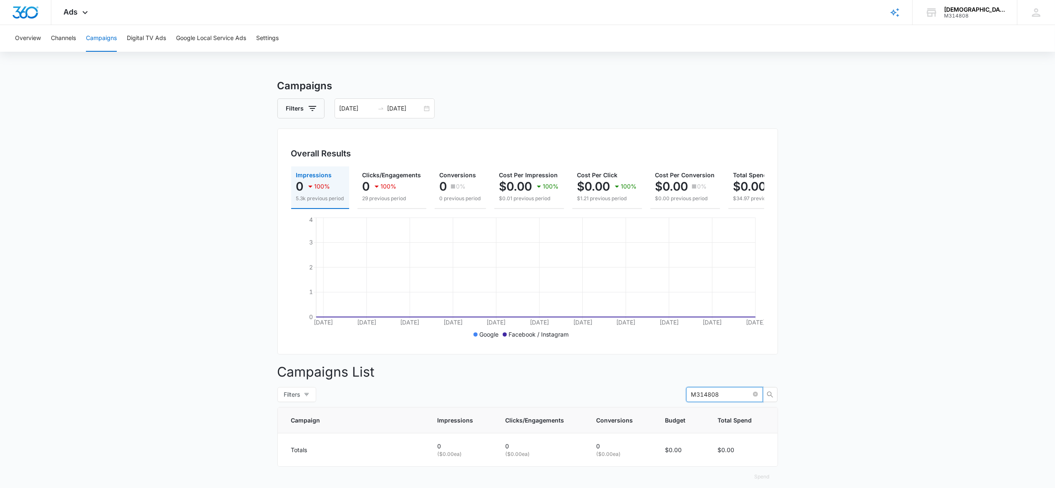
type input "M314808"
click at [533, 17] on link "Brand Profile Wizard" at bounding box center [894, 12] width 35 height 25
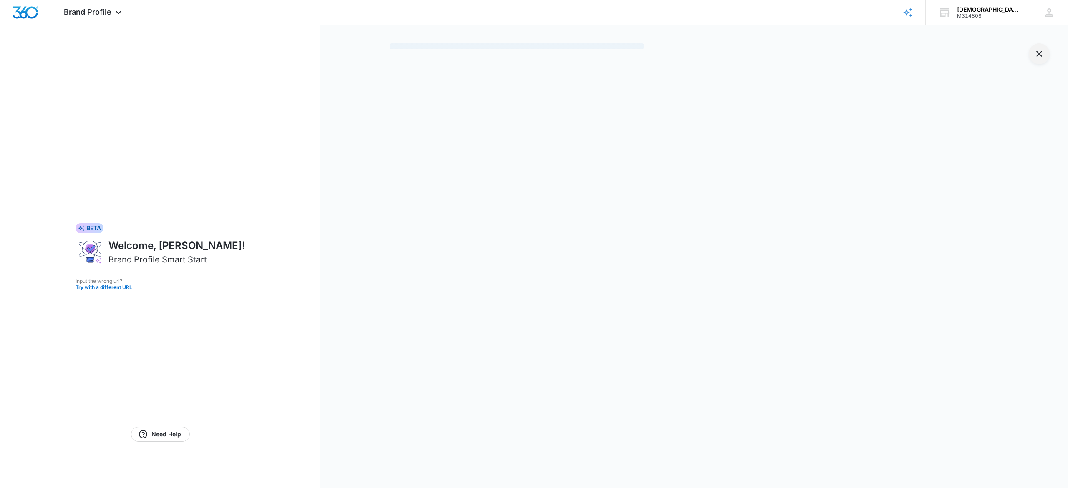
click at [533, 53] on icon "Exit Smart Start Wizard" at bounding box center [1039, 54] width 6 height 6
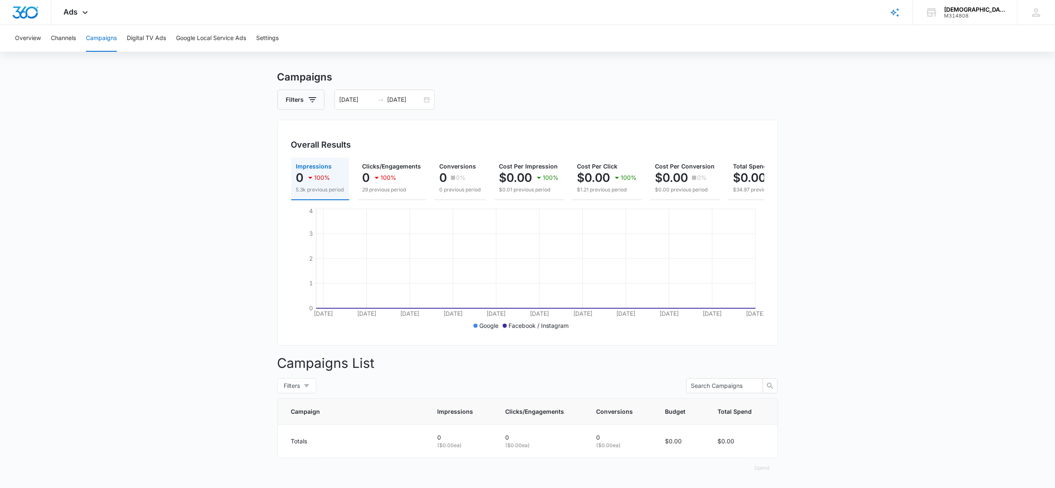
scroll to position [22, 0]
click at [153, 35] on button "Digital TV Ads" at bounding box center [146, 38] width 39 height 27
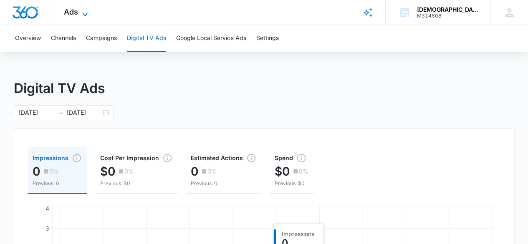
click at [75, 11] on span "Ads" at bounding box center [71, 12] width 14 height 9
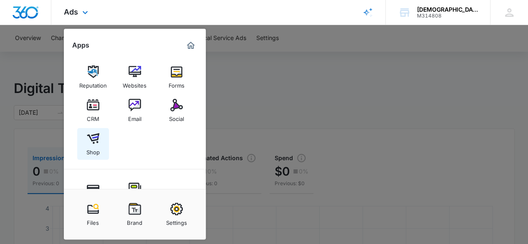
click at [89, 149] on div "Shop" at bounding box center [92, 150] width 13 height 11
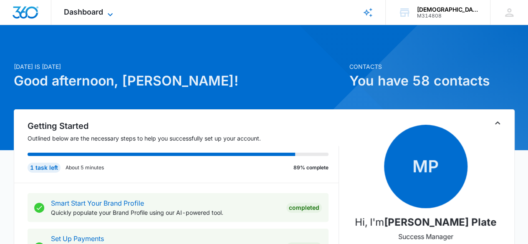
click at [112, 13] on icon at bounding box center [110, 14] width 5 height 3
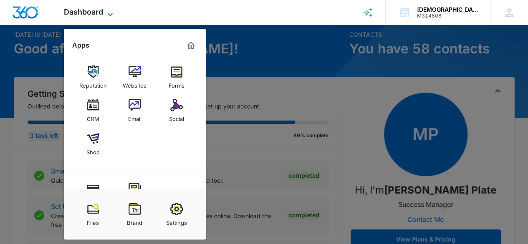
scroll to position [53, 0]
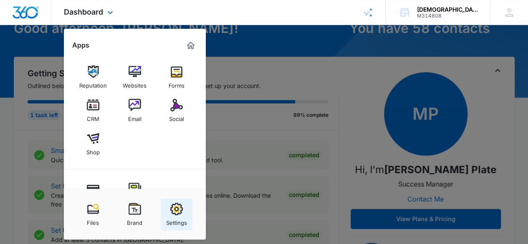
click at [179, 217] on div "Settings" at bounding box center [176, 220] width 21 height 11
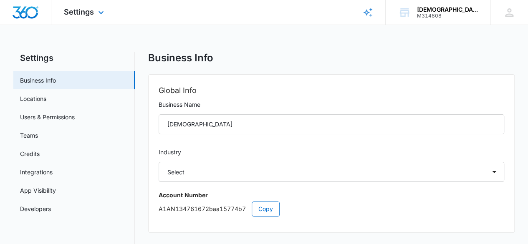
select select "45"
select select "US"
select select "America/New_York"
click at [53, 168] on link "Integrations" at bounding box center [36, 172] width 33 height 9
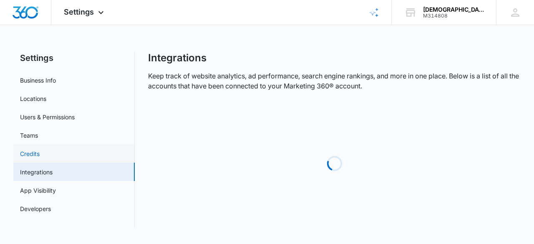
click at [40, 152] on link "Credits" at bounding box center [30, 153] width 20 height 9
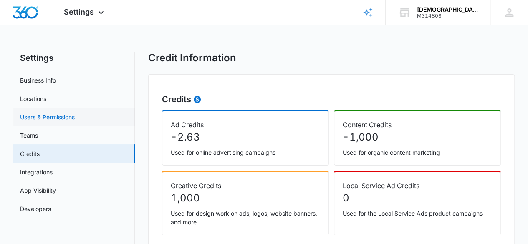
click at [75, 113] on link "Users & Permissions" at bounding box center [47, 117] width 55 height 9
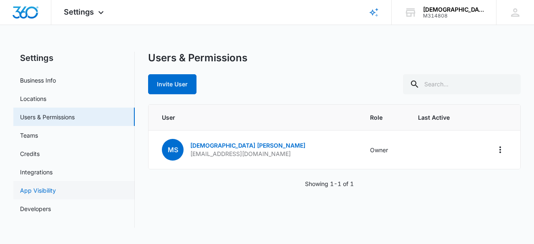
click at [56, 193] on link "App Visibility" at bounding box center [38, 190] width 36 height 9
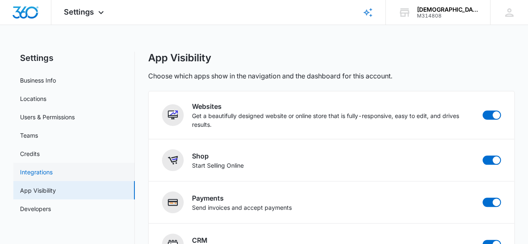
click at [53, 173] on link "Integrations" at bounding box center [36, 172] width 33 height 9
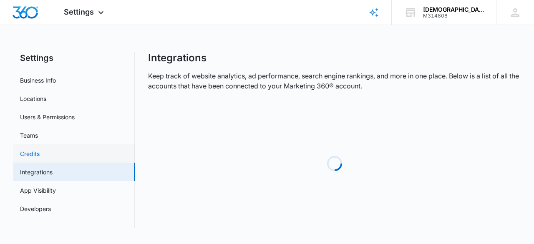
click at [40, 153] on link "Credits" at bounding box center [30, 153] width 20 height 9
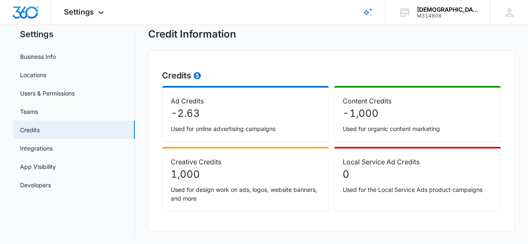
scroll to position [26, 0]
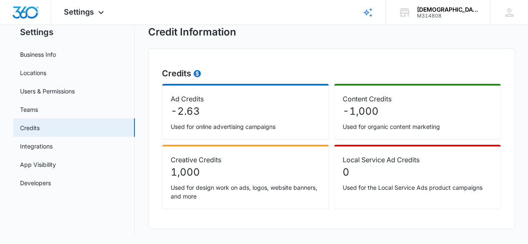
click at [189, 97] on p "Ad Credits" at bounding box center [245, 99] width 149 height 10
click at [211, 130] on p "Used for online advertising campaigns" at bounding box center [245, 126] width 149 height 9
click at [209, 130] on p "Used for online advertising campaigns" at bounding box center [245, 126] width 149 height 9
click at [210, 131] on div "Ad Credits -2.63 Used for online advertising campaigns" at bounding box center [245, 112] width 167 height 56
click at [212, 131] on div "Ad Credits -2.63 Used for online advertising campaigns" at bounding box center [245, 112] width 167 height 56
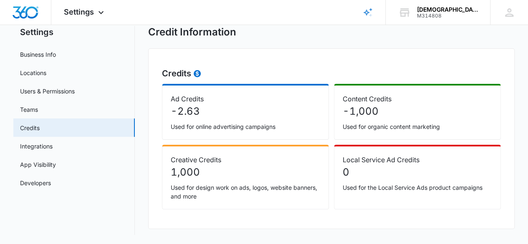
click at [214, 130] on p "Used for online advertising campaigns" at bounding box center [245, 126] width 149 height 9
click at [214, 133] on div "Ad Credits -2.63 Used for online advertising campaigns" at bounding box center [245, 112] width 167 height 56
click at [215, 132] on div "Ad Credits -2.63 Used for online advertising campaigns" at bounding box center [245, 112] width 167 height 56
click at [212, 133] on div "Ad Credits -2.63 Used for online advertising campaigns" at bounding box center [245, 112] width 167 height 56
click at [211, 133] on div "Ad Credits -2.63 Used for online advertising campaigns" at bounding box center [245, 112] width 167 height 56
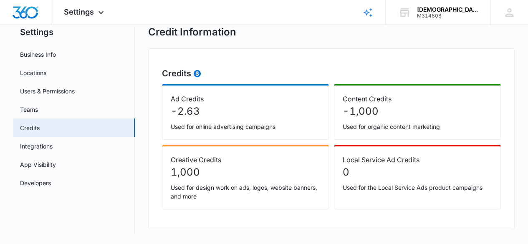
click at [210, 134] on div "Ad Credits -2.63 Used for online advertising campaigns" at bounding box center [245, 112] width 167 height 56
click at [209, 135] on div "Ad Credits -2.63 Used for online advertising campaigns" at bounding box center [245, 112] width 167 height 56
click at [209, 134] on div "Ad Credits -2.63 Used for online advertising campaigns" at bounding box center [245, 112] width 167 height 56
click at [209, 135] on div "Ad Credits -2.63 Used for online advertising campaigns" at bounding box center [245, 112] width 167 height 56
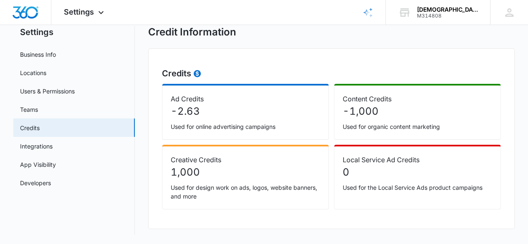
click at [209, 134] on div "Ad Credits -2.63 Used for online advertising campaigns" at bounding box center [245, 112] width 167 height 56
click at [51, 179] on link "Developers" at bounding box center [35, 182] width 31 height 9
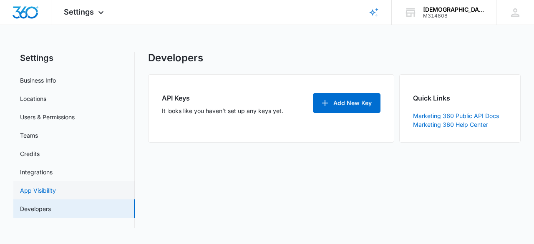
click at [56, 191] on link "App Visibility" at bounding box center [38, 190] width 36 height 9
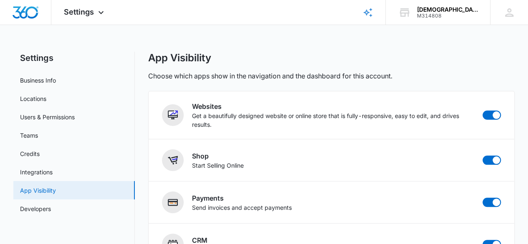
click at [56, 186] on link "App Visibility" at bounding box center [38, 190] width 36 height 9
click at [53, 176] on link "Integrations" at bounding box center [36, 172] width 33 height 9
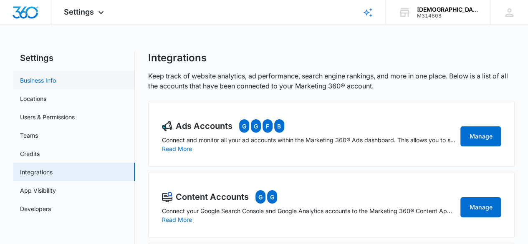
click at [56, 76] on link "Business Info" at bounding box center [38, 80] width 36 height 9
select select "45"
select select "US"
select select "America/New_York"
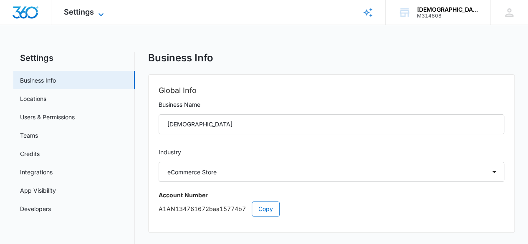
click at [101, 15] on icon at bounding box center [101, 15] width 10 height 10
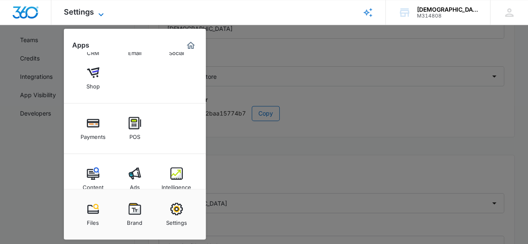
scroll to position [80, 0]
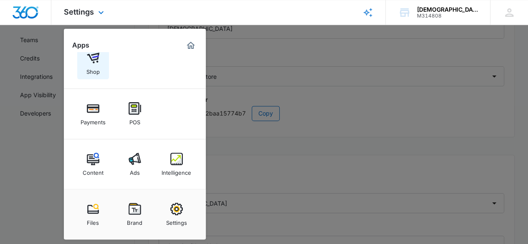
click at [85, 65] on link "Shop" at bounding box center [93, 64] width 32 height 32
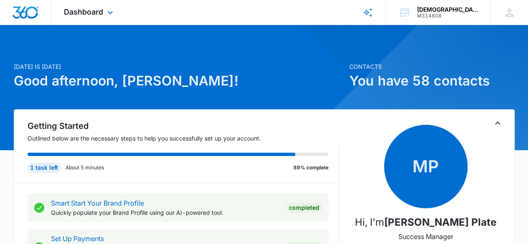
click at [115, 12] on div "Dashboard Apps Reputation Websites Forms CRM Email Social Shop Payments POS Con…" at bounding box center [89, 12] width 76 height 25
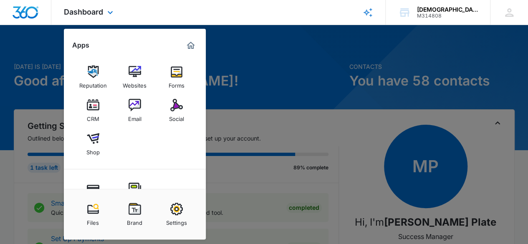
click at [193, 46] on img "Marketing 360® Dashboard" at bounding box center [191, 45] width 10 height 10
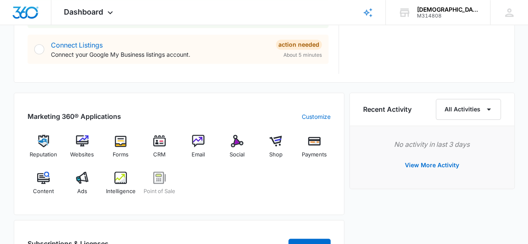
scroll to position [454, 0]
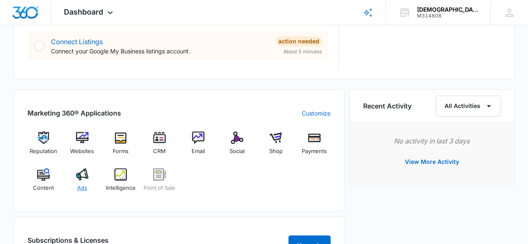
click at [80, 181] on div "Ads" at bounding box center [82, 183] width 32 height 30
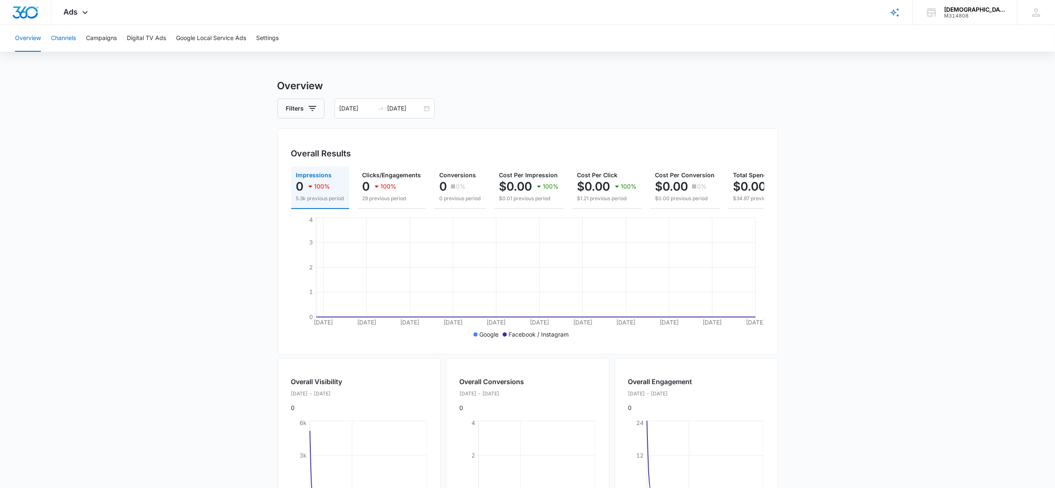
click at [62, 35] on button "Channels" at bounding box center [63, 38] width 25 height 27
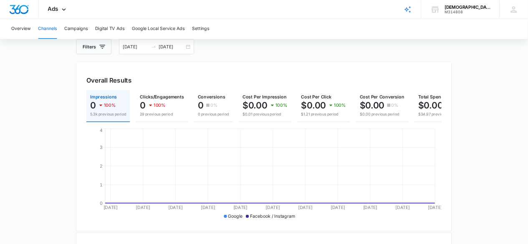
scroll to position [46, 0]
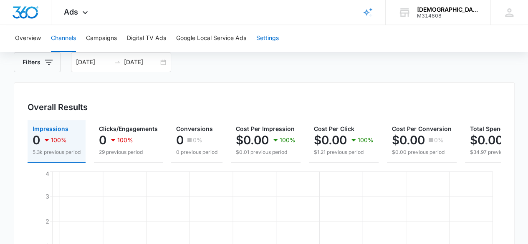
click at [277, 33] on button "Settings" at bounding box center [267, 38] width 23 height 27
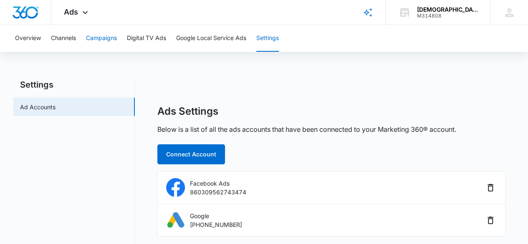
click at [103, 41] on button "Campaigns" at bounding box center [101, 38] width 31 height 27
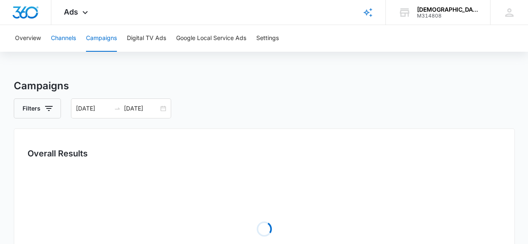
click at [62, 37] on button "Channels" at bounding box center [63, 38] width 25 height 27
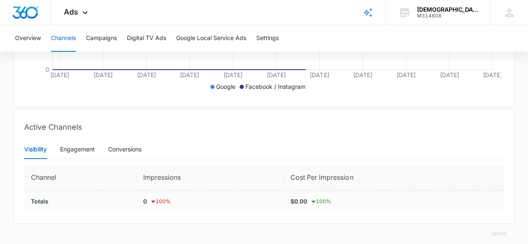
scroll to position [263, 0]
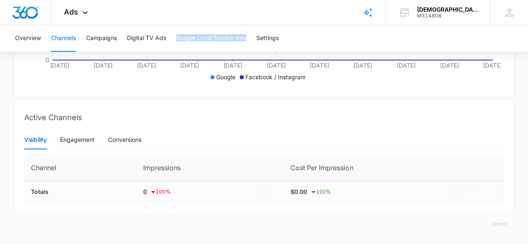
drag, startPoint x: 174, startPoint y: 36, endPoint x: 252, endPoint y: 33, distance: 78.0
click at [252, 33] on div "Overview Channels Campaigns Digital TV Ads Google Local Service Ads Settings" at bounding box center [264, 38] width 508 height 27
copy button "Google Local Service Ads"
drag, startPoint x: 294, startPoint y: 38, endPoint x: 10, endPoint y: 30, distance: 284.1
click at [10, 30] on div "Overview Channels Campaigns Digital TV Ads Google Local Service Ads Settings" at bounding box center [264, 38] width 508 height 27
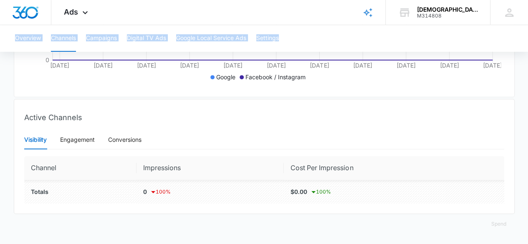
copy div "Overview Channels Campaigns Digital TV Ads Google Local Service Ads Settings"
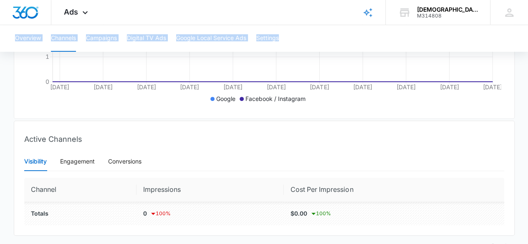
scroll to position [229, 0]
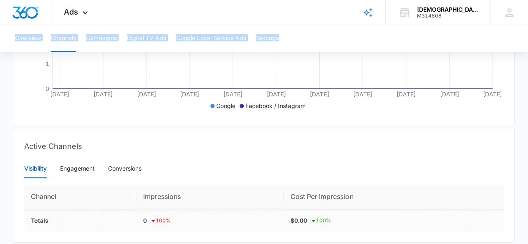
click at [103, 42] on button "Campaigns" at bounding box center [101, 38] width 31 height 27
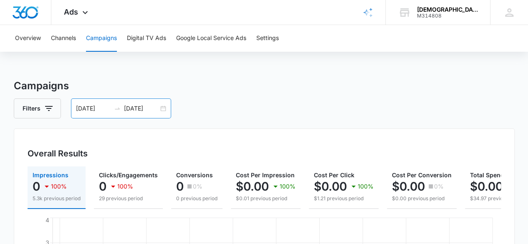
click at [100, 108] on input "[DATE]" at bounding box center [93, 108] width 35 height 9
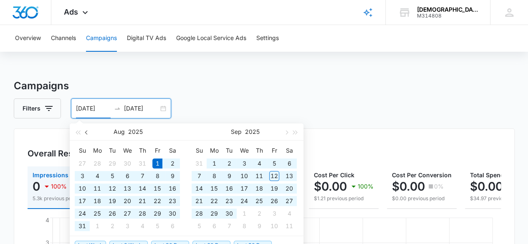
click at [83, 134] on button "button" at bounding box center [86, 131] width 9 height 17
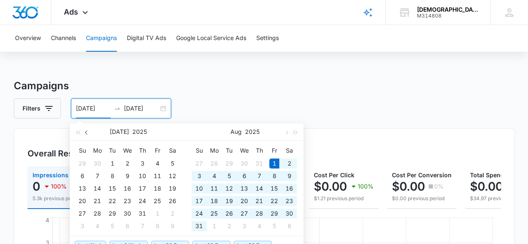
click at [91, 136] on button "button" at bounding box center [86, 131] width 9 height 17
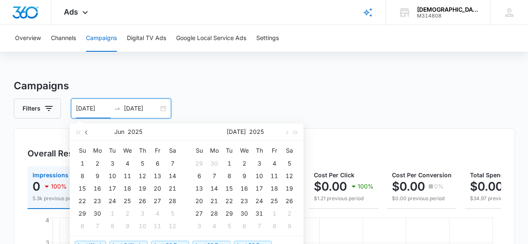
click at [87, 132] on span "button" at bounding box center [87, 132] width 4 height 4
click at [86, 136] on button "button" at bounding box center [86, 131] width 9 height 17
click at [85, 135] on button "button" at bounding box center [86, 131] width 9 height 17
click at [87, 133] on span "button" at bounding box center [87, 132] width 4 height 4
click at [85, 132] on span "button" at bounding box center [87, 132] width 4 height 4
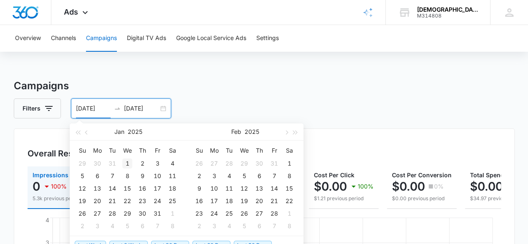
click at [124, 165] on div "1" at bounding box center [127, 163] width 10 height 10
type input "[DATE]"
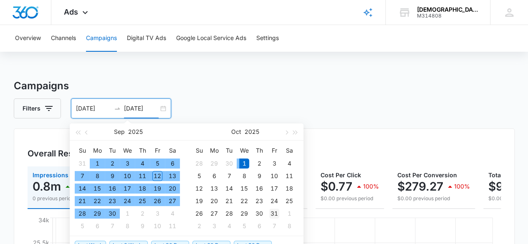
click at [273, 211] on div "31" at bounding box center [274, 214] width 10 height 10
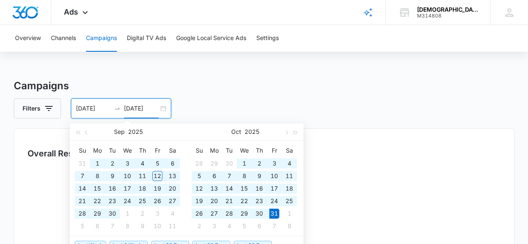
type input "[DATE]"
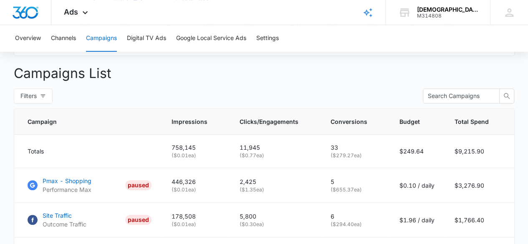
scroll to position [297, 0]
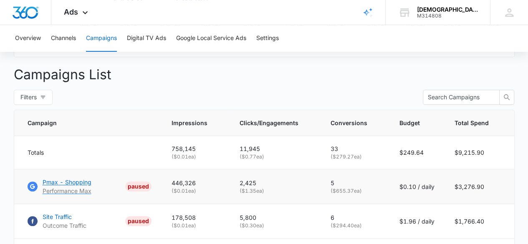
click at [73, 186] on p "Pmax - Shopping" at bounding box center [67, 182] width 49 height 9
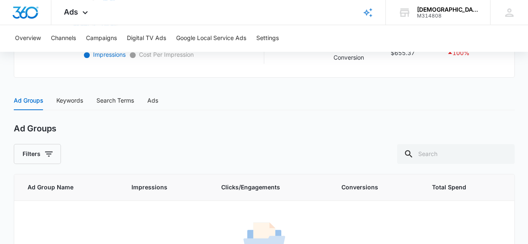
scroll to position [307, 0]
click at [64, 99] on div "Keywords" at bounding box center [69, 100] width 27 height 9
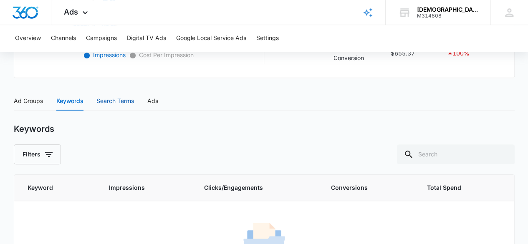
click at [117, 99] on div "Search Terms" at bounding box center [115, 100] width 38 height 9
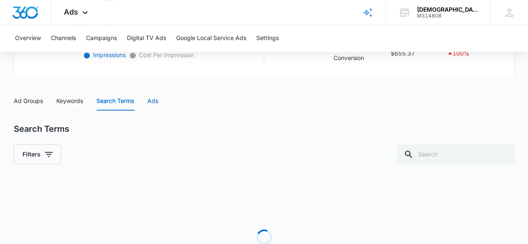
click at [156, 98] on div "Ads" at bounding box center [152, 100] width 11 height 9
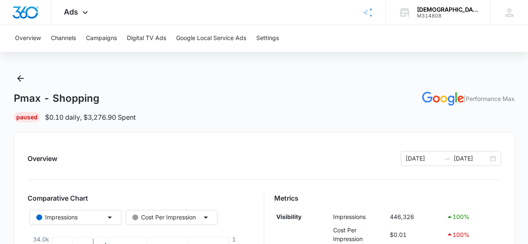
scroll to position [0, 0]
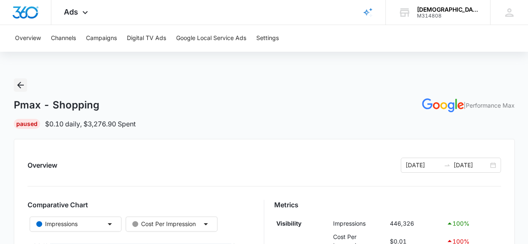
click at [18, 89] on icon "Back" at bounding box center [20, 85] width 10 height 10
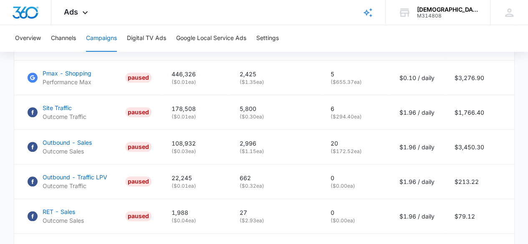
scroll to position [407, 0]
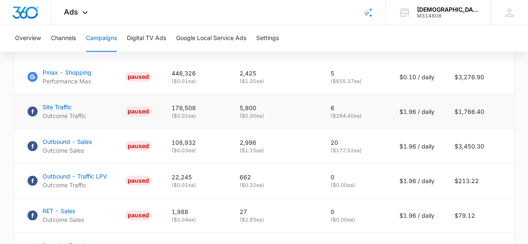
click at [282, 112] on p "5,800" at bounding box center [274, 107] width 71 height 9
click at [86, 120] on p "Outcome Traffic" at bounding box center [65, 115] width 44 height 9
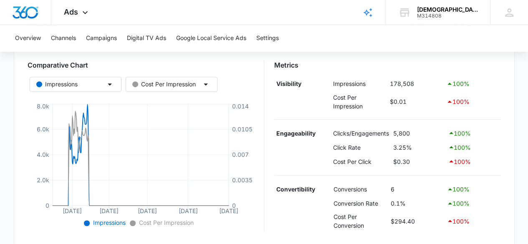
scroll to position [135, 0]
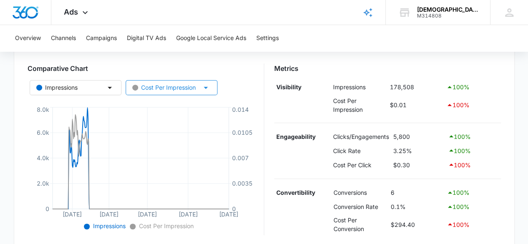
click at [180, 88] on div "Cost Per Impression" at bounding box center [163, 87] width 63 height 9
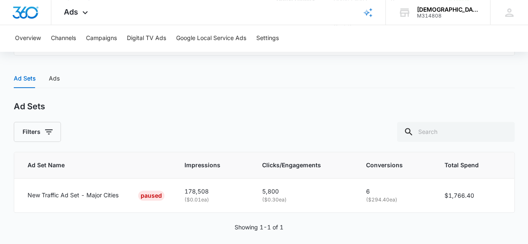
scroll to position [329, 0]
click at [50, 75] on div "Ads" at bounding box center [54, 78] width 11 height 9
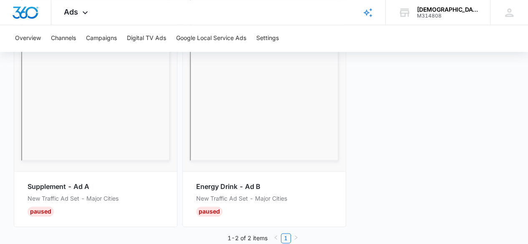
scroll to position [558, 0]
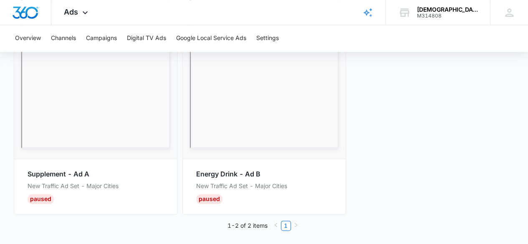
click at [208, 201] on div "Paused" at bounding box center [209, 199] width 26 height 10
click at [238, 178] on p "Energy Drink - Ad B" at bounding box center [264, 174] width 136 height 10
click at [226, 176] on p "Energy Drink - Ad B" at bounding box center [264, 174] width 136 height 10
click at [229, 193] on div "New Traffic Ad Set - Major Cities Paused" at bounding box center [264, 192] width 136 height 23
click at [240, 175] on p "Energy Drink - Ad B" at bounding box center [264, 174] width 136 height 10
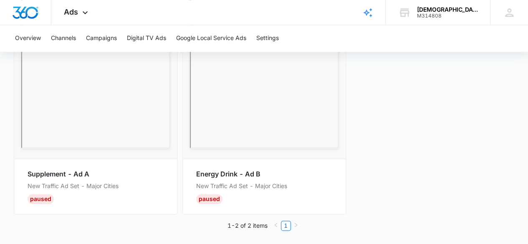
click at [83, 181] on p "New Traffic Ad Set - Major Cities" at bounding box center [96, 185] width 136 height 9
click at [60, 185] on p "New Traffic Ad Set - Major Cities" at bounding box center [96, 185] width 136 height 9
click at [58, 173] on p "Supplement - Ad A" at bounding box center [96, 174] width 136 height 10
click at [35, 214] on div "1-2 of 2 items 1" at bounding box center [264, 222] width 500 height 16
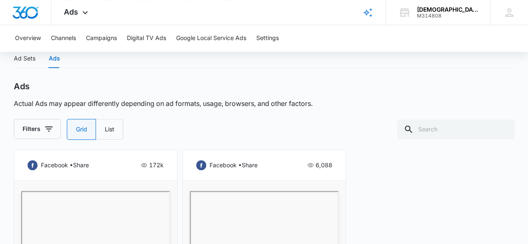
scroll to position [347, 0]
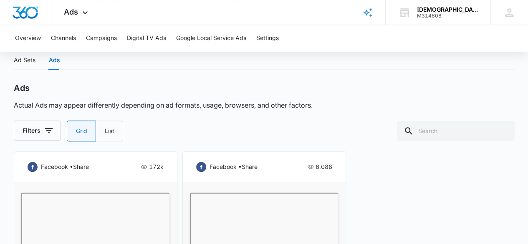
click at [232, 165] on p "facebook • share" at bounding box center [233, 166] width 48 height 9
click at [313, 168] on icon at bounding box center [310, 166] width 7 height 7
click at [146, 168] on icon at bounding box center [144, 166] width 7 height 7
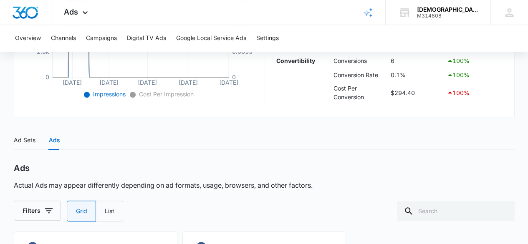
scroll to position [267, 0]
click at [30, 142] on div "Ad Sets" at bounding box center [25, 140] width 22 height 9
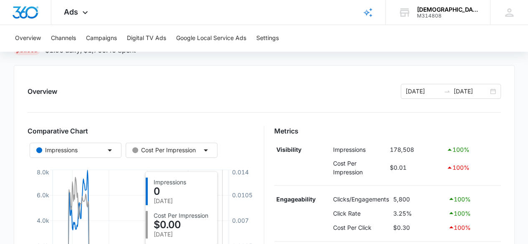
scroll to position [0, 0]
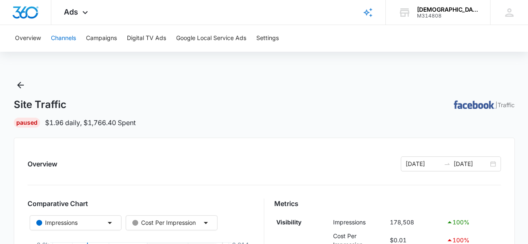
click at [65, 34] on button "Channels" at bounding box center [63, 38] width 25 height 27
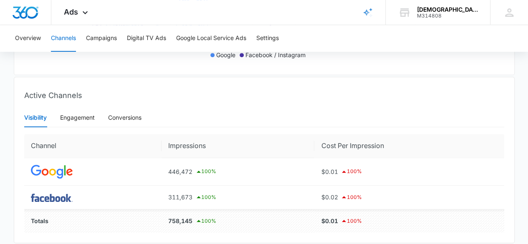
scroll to position [279, 0]
click at [88, 122] on div "Engagement" at bounding box center [77, 117] width 35 height 9
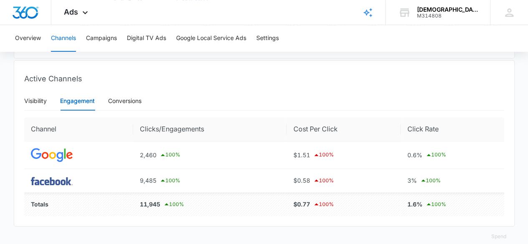
scroll to position [272, 0]
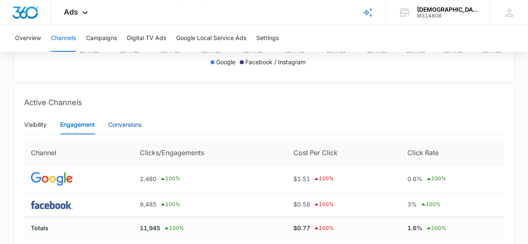
click at [130, 129] on div "Conversions" at bounding box center [124, 124] width 33 height 9
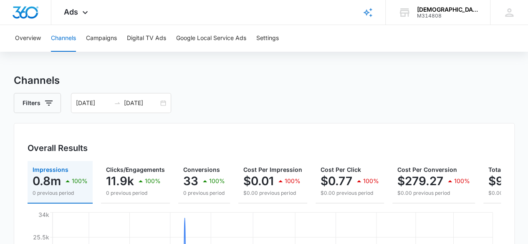
scroll to position [0, 0]
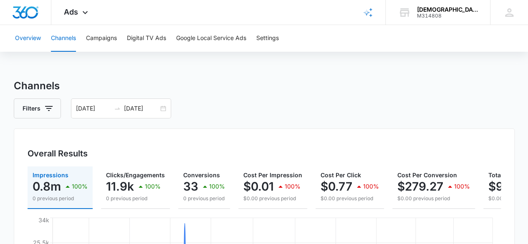
click at [33, 42] on button "Overview" at bounding box center [28, 38] width 26 height 27
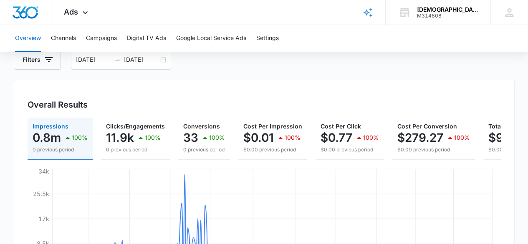
scroll to position [48, 0]
click at [63, 40] on button "Channels" at bounding box center [63, 38] width 25 height 27
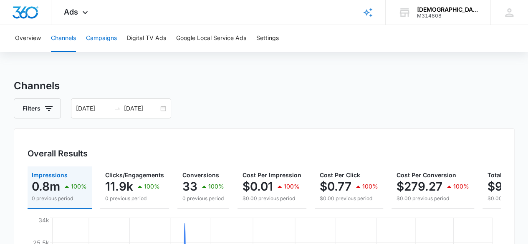
click at [109, 37] on button "Campaigns" at bounding box center [101, 38] width 31 height 27
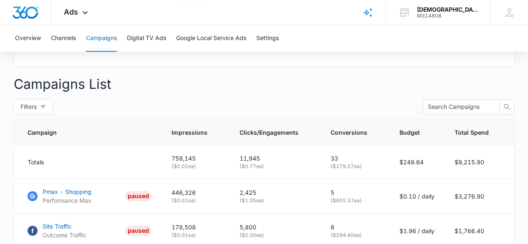
scroll to position [287, 0]
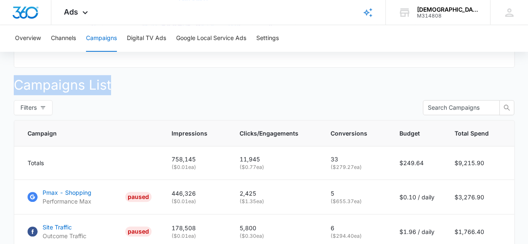
drag, startPoint x: 12, startPoint y: 93, endPoint x: 137, endPoint y: 97, distance: 125.2
click at [137, 97] on main "Campaigns Filters 01/01/2025 10/31/2025 Overall Results Impressions 0.8m 100% 0…" at bounding box center [264, 118] width 528 height 655
copy p "Campaigns List"
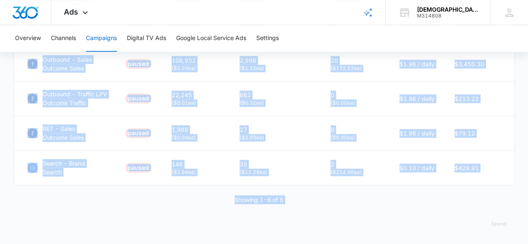
scroll to position [494, 0]
drag, startPoint x: 27, startPoint y: 136, endPoint x: 128, endPoint y: 217, distance: 130.0
copy div "Campaign Impressions Clicks/Engagements Conversions Budget Total Spend Totals 7…"
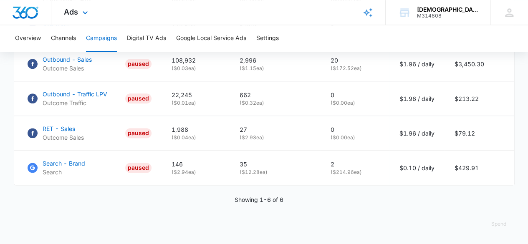
click at [204, 20] on div "Ads Apps Reputation Websites Forms CRM Email Social Shop Payments POS Content A…" at bounding box center [264, 12] width 528 height 25
